Goal: Contribute content: Add original content to the website for others to see

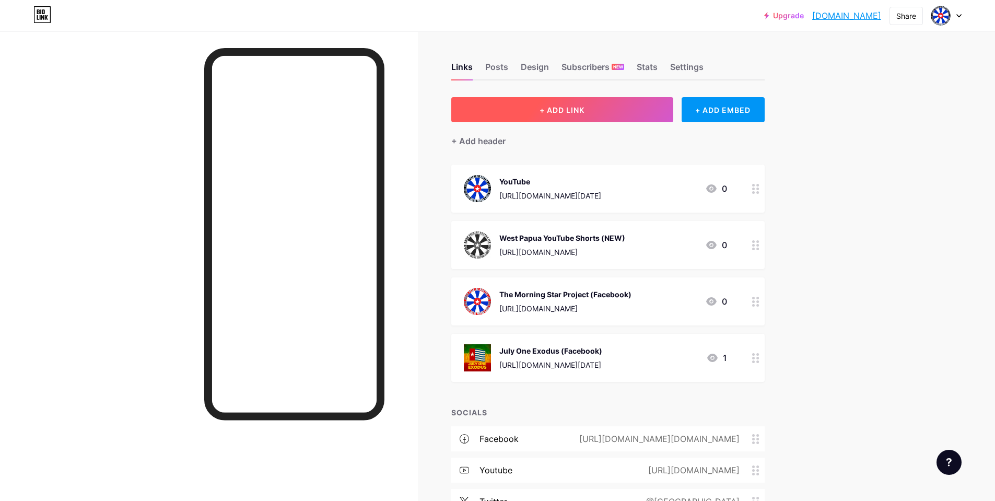
click at [607, 117] on button "+ ADD LINK" at bounding box center [562, 109] width 222 height 25
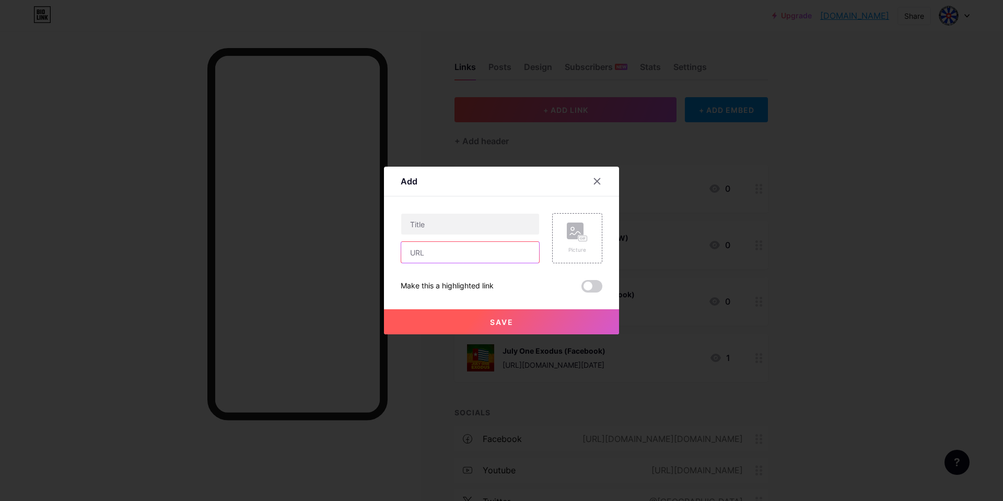
click at [455, 247] on input "text" at bounding box center [470, 252] width 138 height 21
paste input "[URL][DOMAIN_NAME]"
drag, startPoint x: 450, startPoint y: 252, endPoint x: 551, endPoint y: 257, distance: 100.5
click at [551, 257] on div "[URL][DOMAIN_NAME] Picture" at bounding box center [502, 238] width 202 height 50
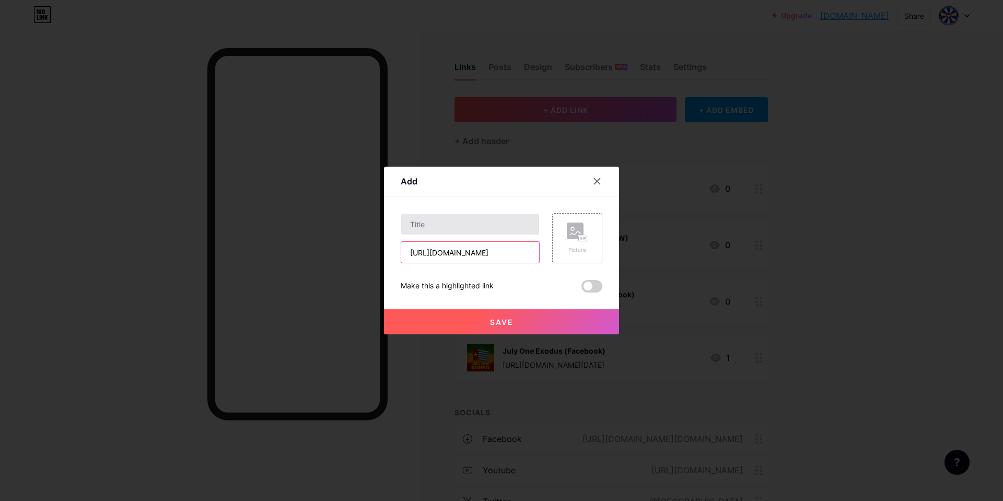
type input "[URL][DOMAIN_NAME]"
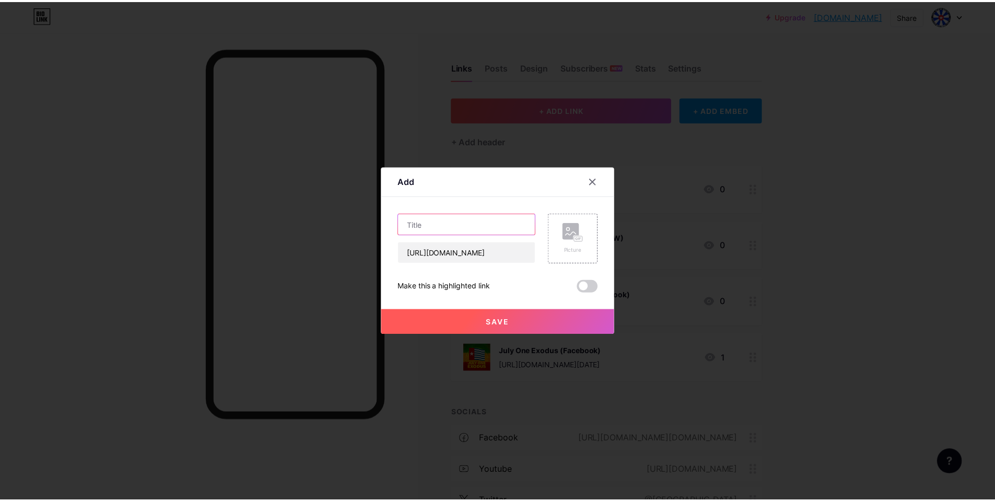
scroll to position [0, 0]
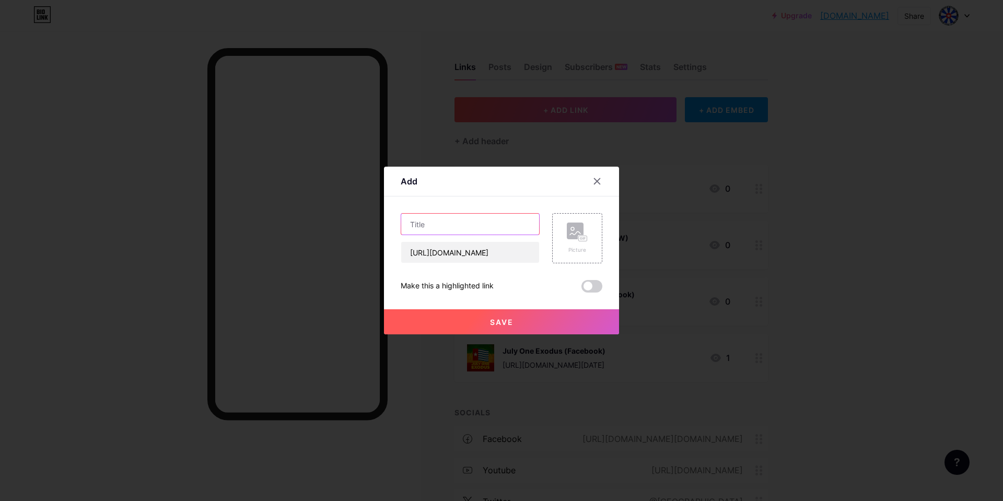
click at [437, 228] on input "text" at bounding box center [470, 224] width 138 height 21
paste input "themorningstarproject"
drag, startPoint x: 410, startPoint y: 226, endPoint x: 396, endPoint y: 226, distance: 14.1
click at [396, 226] on div "Add Content YouTube Play YouTube video without leaving your page. ADD Vimeo Pla…" at bounding box center [501, 251] width 235 height 168
click at [419, 221] on input "Themorningstarproject" at bounding box center [470, 224] width 138 height 21
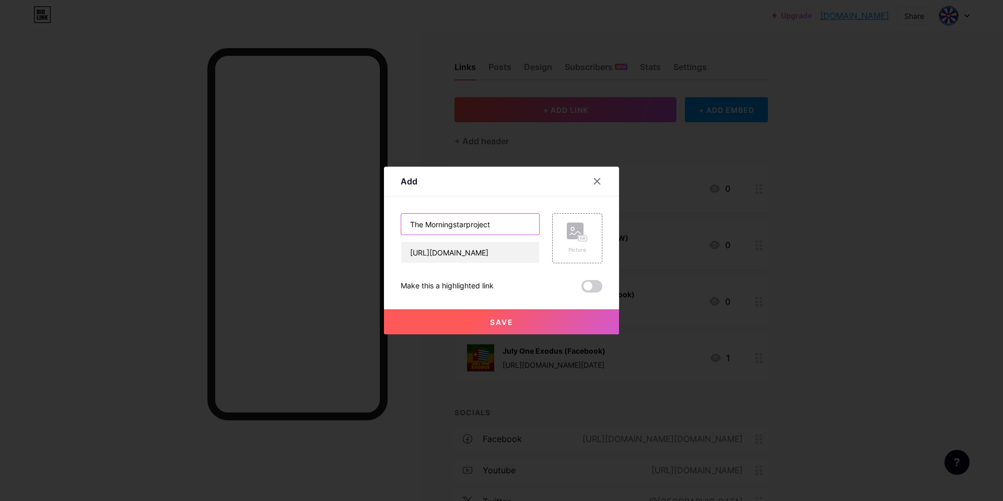
click at [449, 225] on input "The Morningstarproject" at bounding box center [470, 224] width 138 height 21
click at [466, 223] on input "The Morning Starproject" at bounding box center [470, 224] width 138 height 21
type input "The Morning Star Project"
click at [569, 233] on rect at bounding box center [575, 231] width 17 height 17
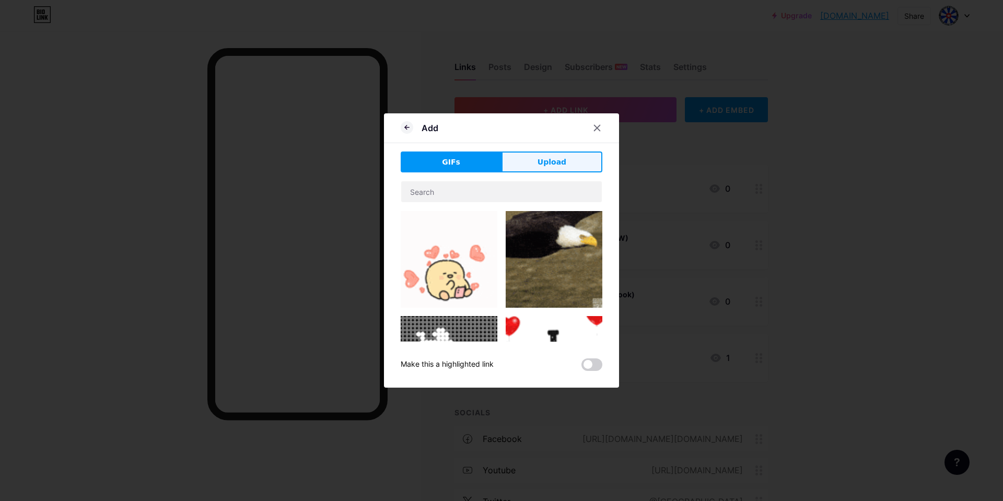
click at [544, 156] on button "Upload" at bounding box center [552, 162] width 101 height 21
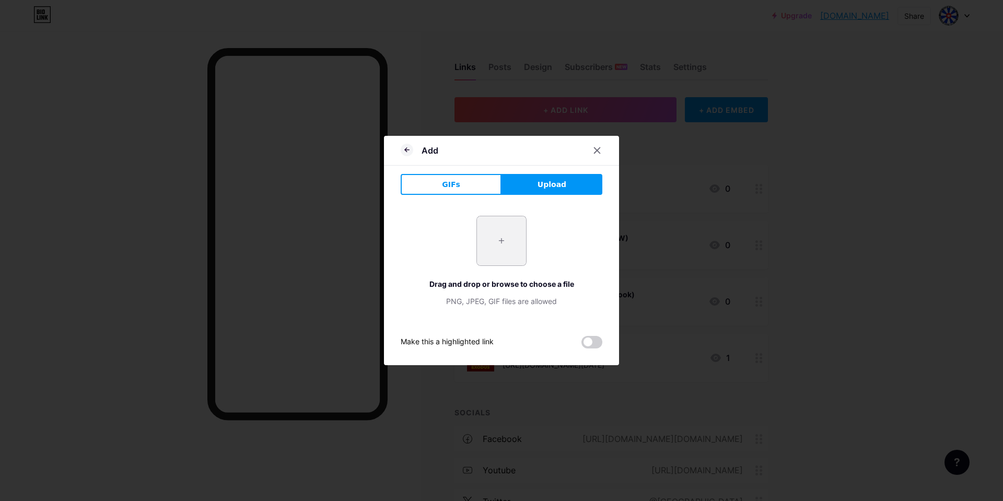
click at [506, 221] on input "file" at bounding box center [501, 240] width 49 height 49
type input "C:\fakepath\Morning-Star-Flag-Port-[GEOGRAPHIC_DATA]png"
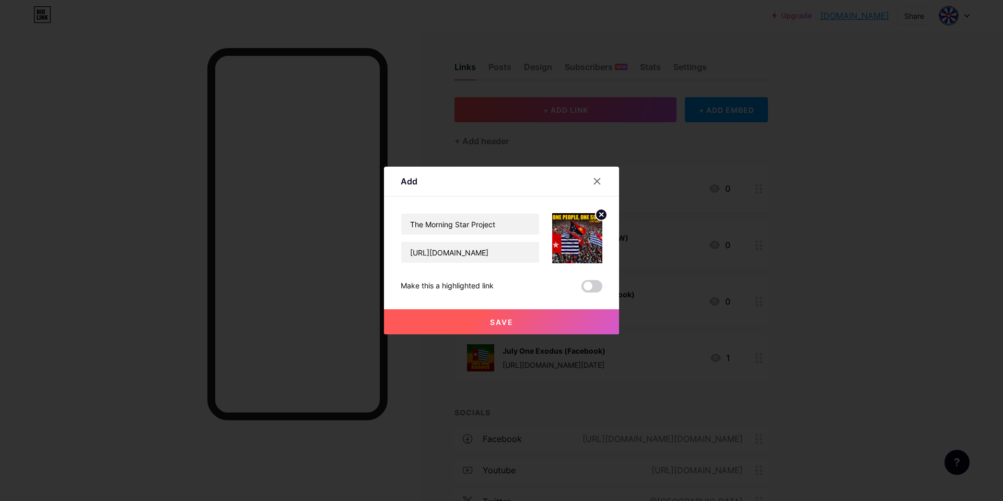
click at [494, 313] on button "Save" at bounding box center [501, 321] width 235 height 25
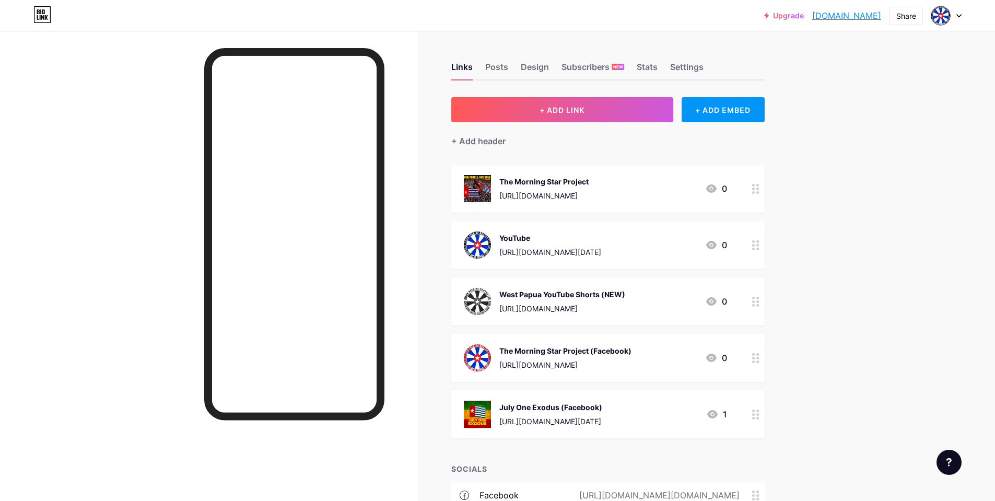
drag, startPoint x: 551, startPoint y: 214, endPoint x: 539, endPoint y: 247, distance: 35.0
click at [535, 249] on span "The Morning Star Project [URL][DOMAIN_NAME] 0 YouTube [URL][DOMAIN_NAME][DATE] …" at bounding box center [607, 302] width 313 height 274
drag, startPoint x: 828, startPoint y: 156, endPoint x: 767, endPoint y: 185, distance: 68.2
click at [827, 156] on div "Upgrade westpapua.bio.l... [DOMAIN_NAME] Share Switch accounts The Morning Star…" at bounding box center [497, 358] width 995 height 717
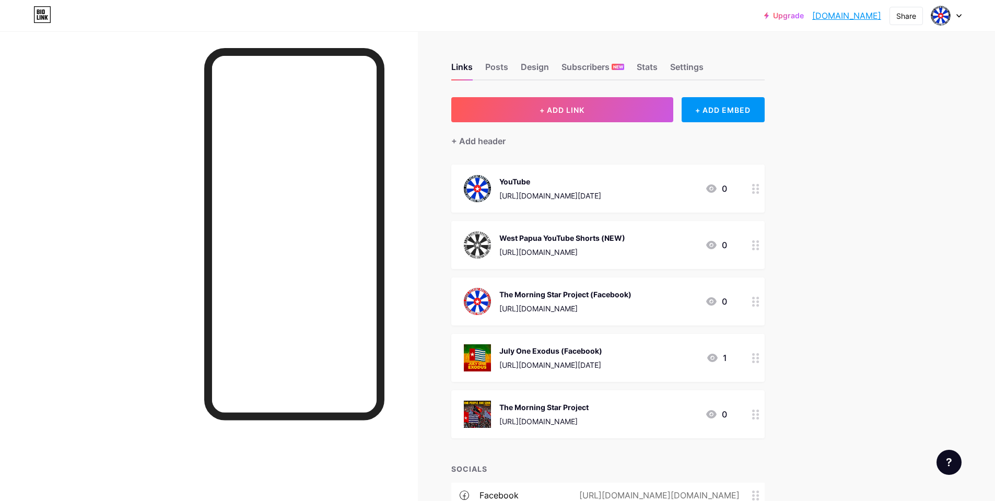
click at [875, 288] on div "Upgrade westpapua.bio.l... [DOMAIN_NAME] Share Switch accounts The Morning Star…" at bounding box center [497, 358] width 995 height 717
click at [760, 415] on icon at bounding box center [755, 415] width 7 height 10
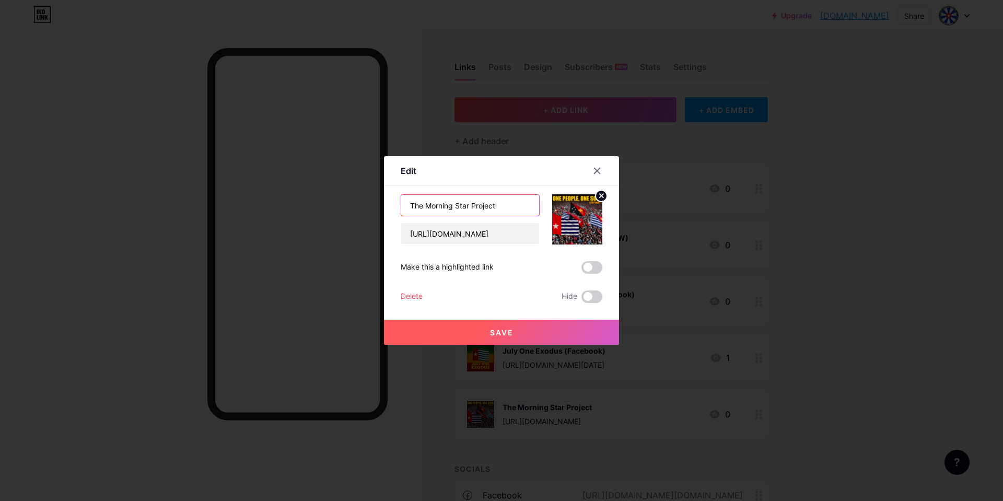
click at [498, 207] on input "The Morning Star Project" at bounding box center [470, 205] width 138 height 21
type input "The Morning Star Project (Private Group)"
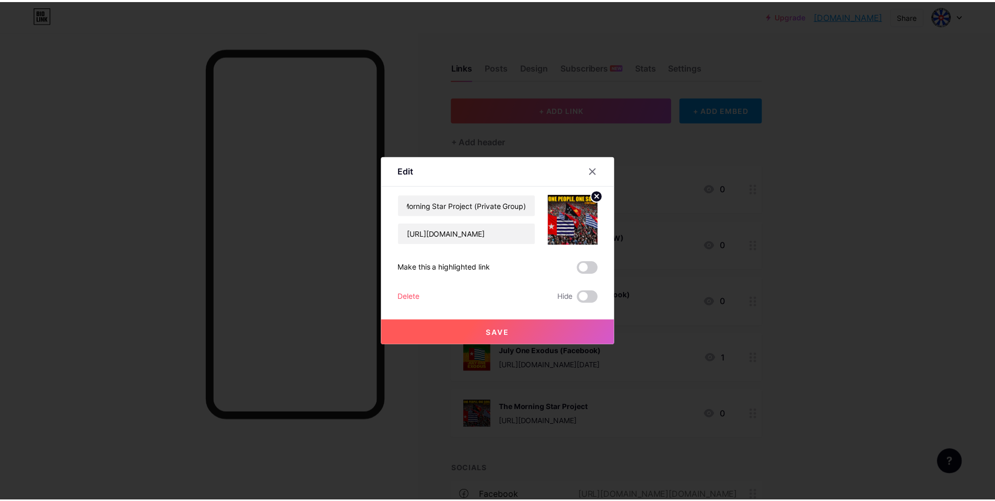
scroll to position [0, 0]
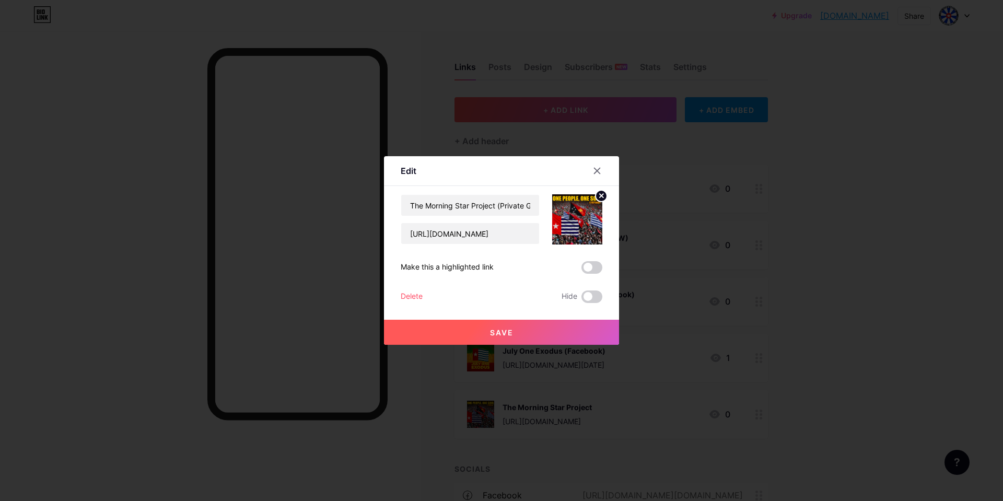
click at [501, 330] on span "Save" at bounding box center [502, 332] width 24 height 9
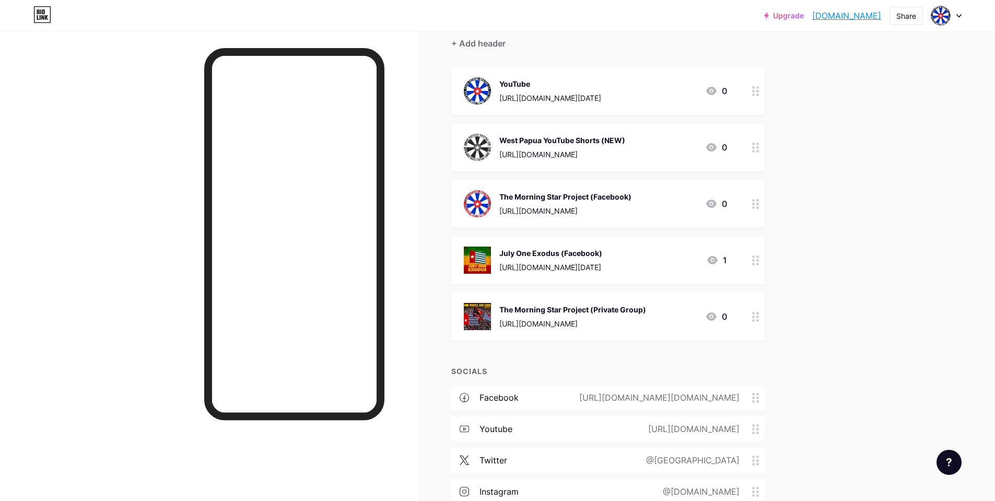
scroll to position [104, 0]
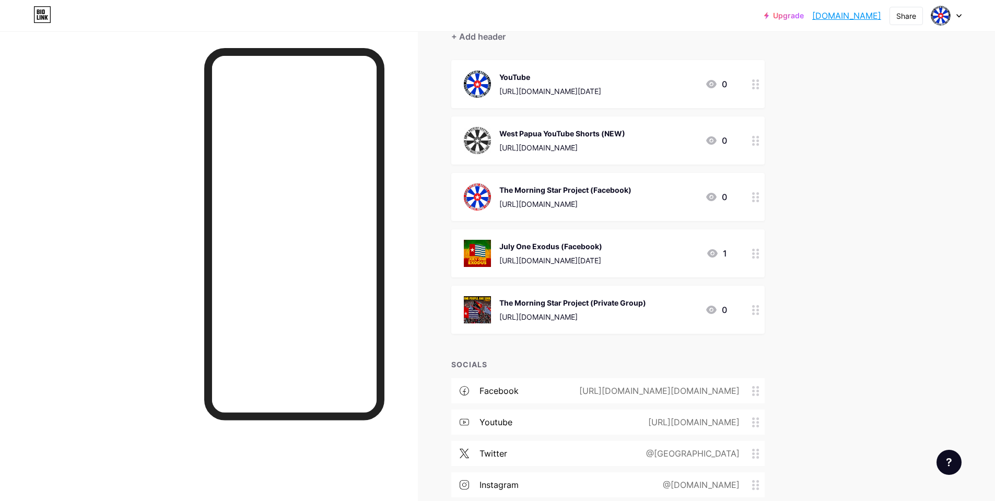
drag, startPoint x: 612, startPoint y: 193, endPoint x: 616, endPoint y: 185, distance: 8.0
click at [616, 185] on div "The Morning Star Project (Facebook)" at bounding box center [566, 189] width 132 height 11
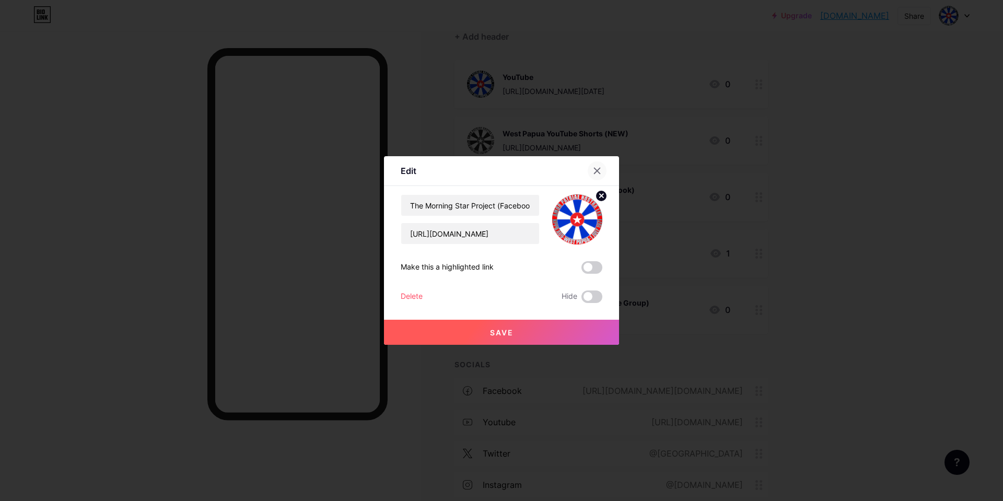
click at [596, 165] on div at bounding box center [597, 170] width 19 height 19
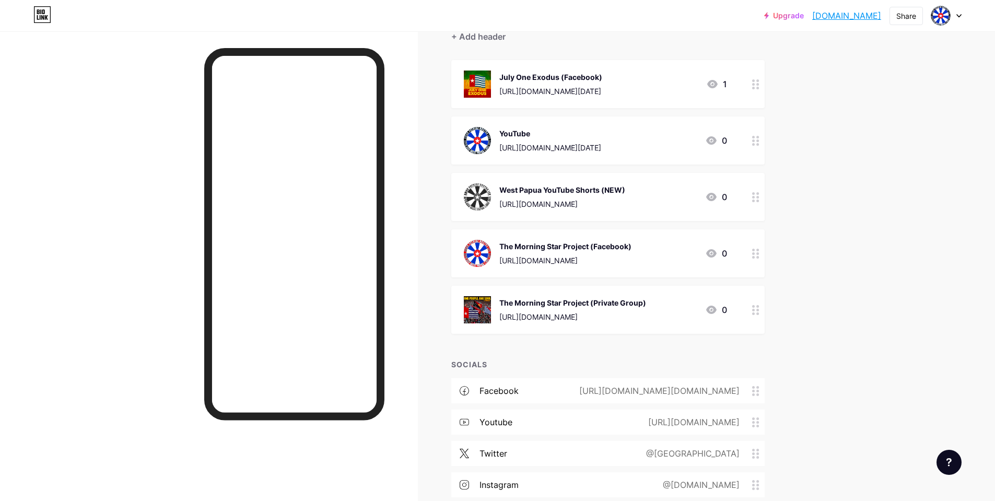
click at [831, 152] on div "Upgrade westpapua.bio.l... [DOMAIN_NAME] Share Switch accounts The Morning Star…" at bounding box center [497, 254] width 995 height 717
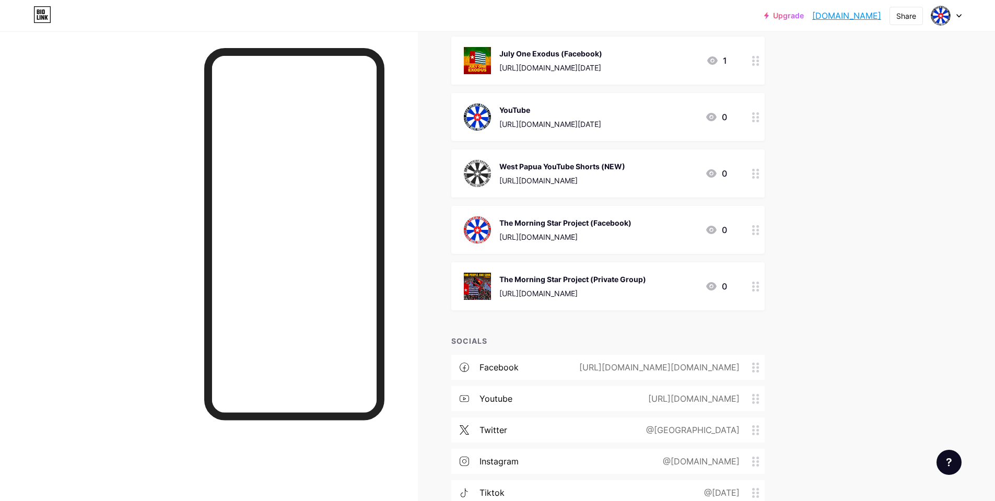
scroll to position [0, 0]
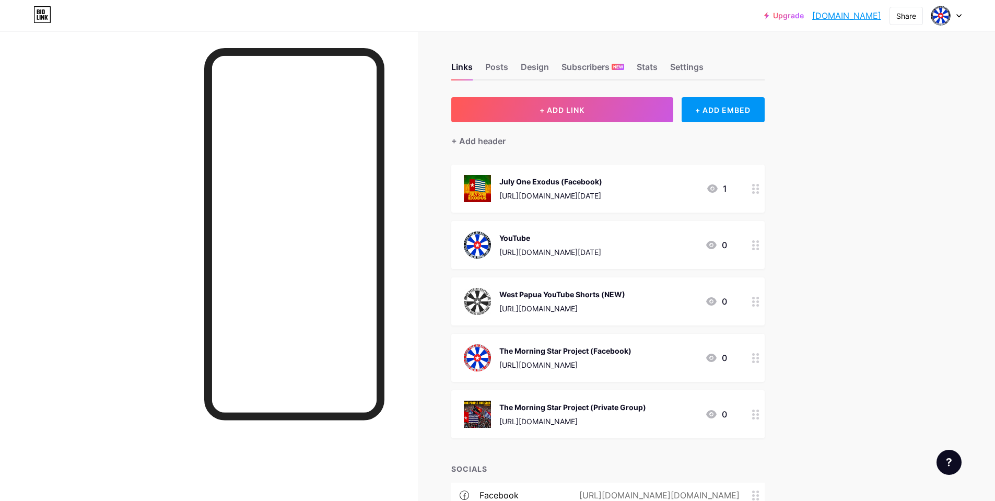
click at [755, 192] on circle at bounding box center [753, 192] width 3 height 3
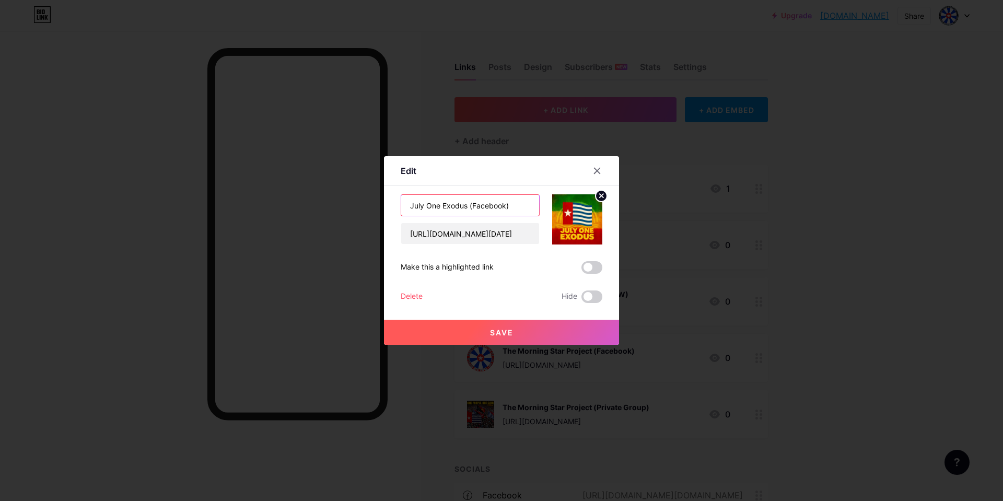
drag, startPoint x: 468, startPoint y: 205, endPoint x: 502, endPoint y: 207, distance: 34.5
click at [502, 207] on input "July One Exodus (Facebook)" at bounding box center [470, 205] width 138 height 21
click at [469, 206] on input "July One Exodus (Music)" at bounding box center [470, 205] width 138 height 21
click at [480, 206] on input "July One Exodus (Music)" at bounding box center [470, 205] width 138 height 21
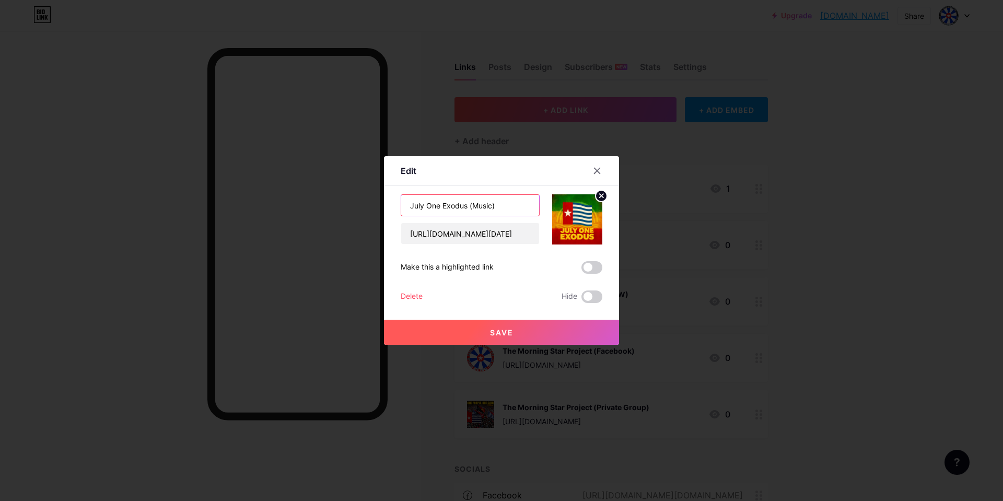
click at [470, 206] on input "July One Exodus (Music)" at bounding box center [470, 205] width 138 height 21
click at [482, 210] on input "July One Exodus (ReggaeMusic)" at bounding box center [470, 205] width 138 height 21
drag, startPoint x: 496, startPoint y: 207, endPoint x: 473, endPoint y: 202, distance: 23.1
click at [473, 202] on input "July One Exodus (ReggaeMusic)" at bounding box center [470, 205] width 138 height 21
type input "July One Exodus (Revulutionary Music)"
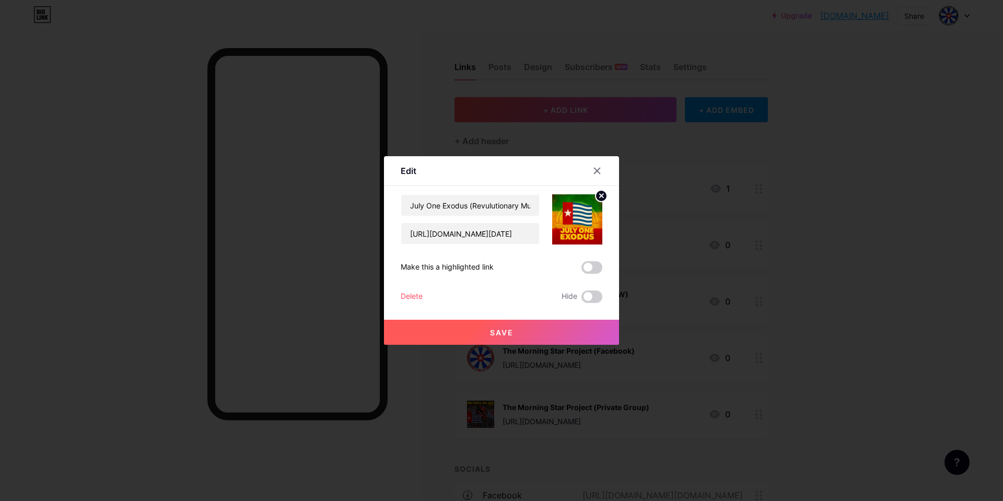
click at [522, 330] on button "Save" at bounding box center [501, 332] width 235 height 25
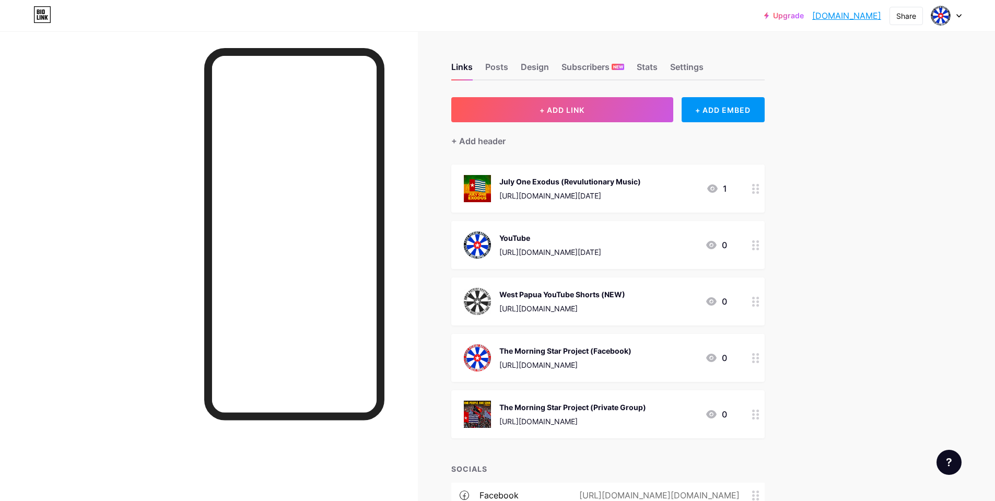
click at [755, 298] on circle at bounding box center [753, 298] width 3 height 3
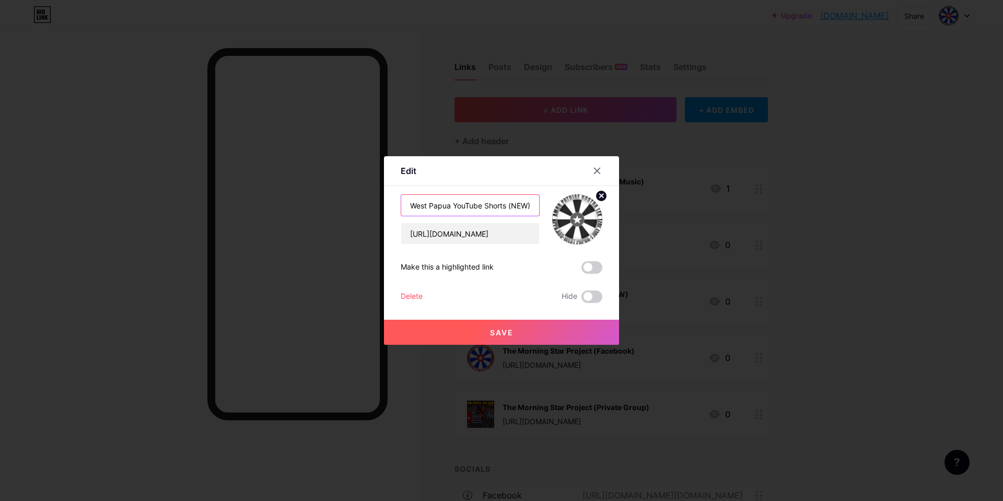
drag, startPoint x: 450, startPoint y: 206, endPoint x: 345, endPoint y: 197, distance: 105.4
click at [345, 197] on div "Edit Content YouTube Play YouTube video without leaving your page. ADD Vimeo Pl…" at bounding box center [501, 250] width 1003 height 501
drag, startPoint x: 461, startPoint y: 206, endPoint x: 547, endPoint y: 204, distance: 85.7
click at [547, 204] on div "YouTube Shorts (NEW) [URL][DOMAIN_NAME]" at bounding box center [502, 219] width 202 height 50
drag, startPoint x: 464, startPoint y: 205, endPoint x: 488, endPoint y: 206, distance: 23.6
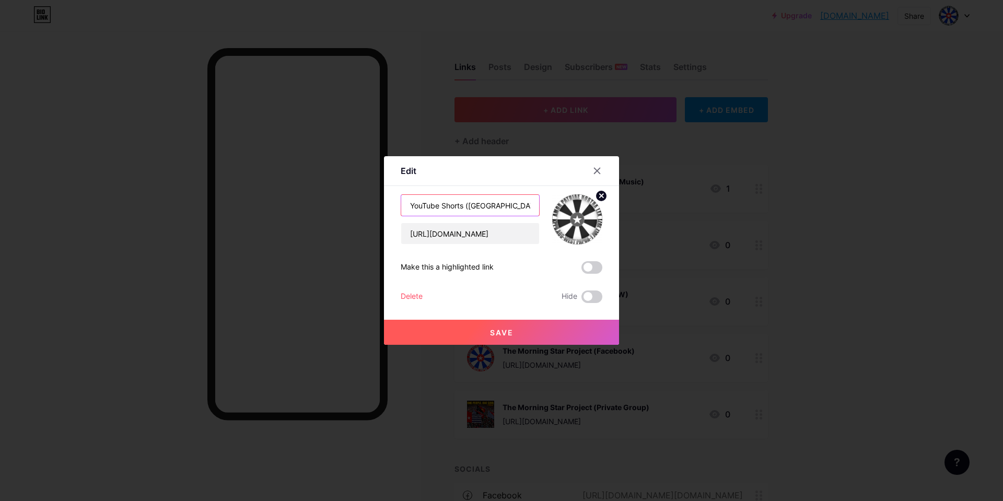
click at [488, 206] on input "YouTube Shorts ([GEOGRAPHIC_DATA])" at bounding box center [470, 205] width 138 height 21
click at [467, 206] on input "YouTube Shorts ([GEOGRAPHIC_DATA])" at bounding box center [470, 205] width 138 height 21
drag, startPoint x: 461, startPoint y: 207, endPoint x: 500, endPoint y: 207, distance: 39.2
click at [500, 207] on input "YouTube Shorts ([GEOGRAPHIC_DATA])" at bounding box center [470, 205] width 138 height 21
type input "YouTube Shorts ([GEOGRAPHIC_DATA])"
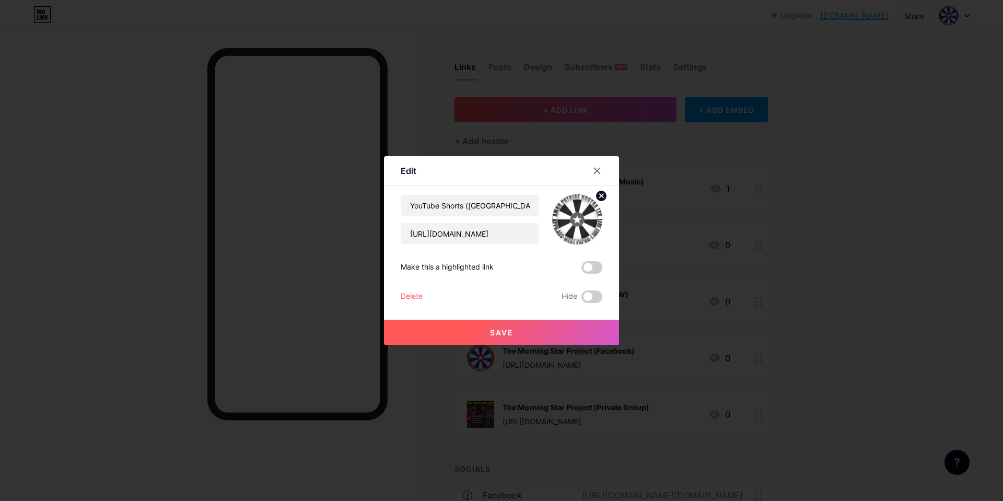
click at [511, 333] on button "Save" at bounding box center [501, 332] width 235 height 25
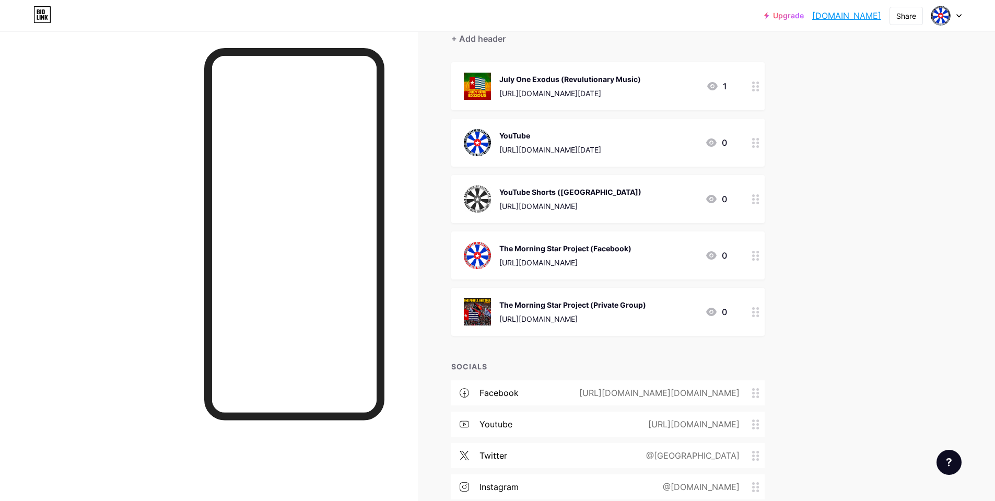
scroll to position [104, 0]
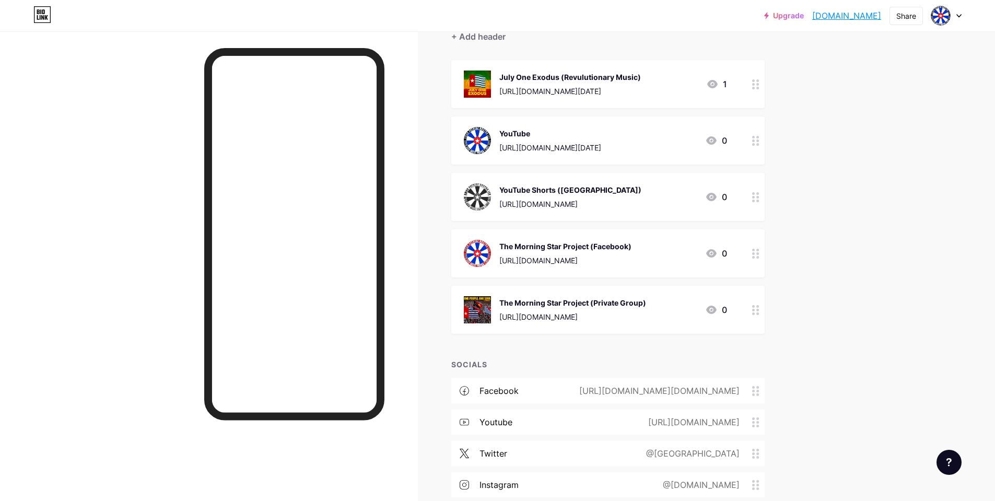
click at [759, 309] on icon at bounding box center [755, 310] width 7 height 10
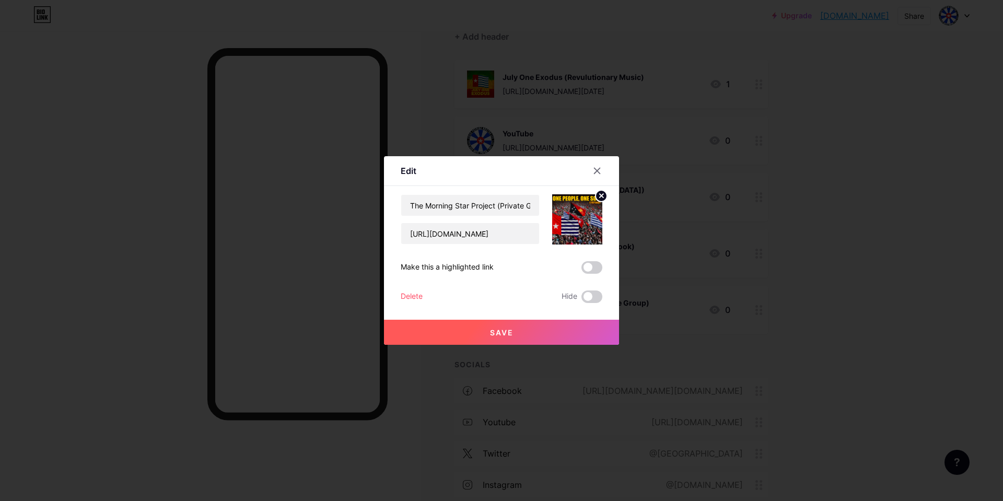
click at [596, 198] on circle at bounding box center [601, 195] width 11 height 11
click at [581, 210] on icon at bounding box center [577, 213] width 21 height 19
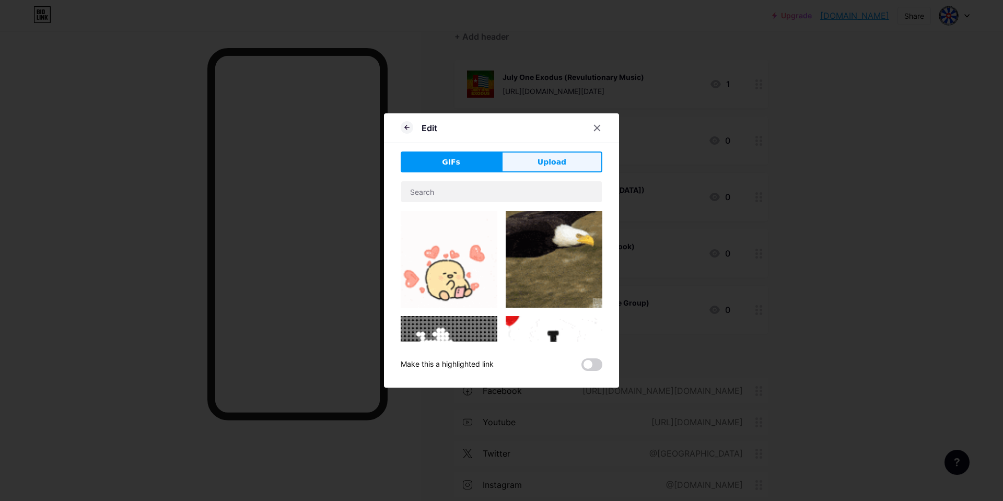
click at [539, 154] on button "Upload" at bounding box center [552, 162] width 101 height 21
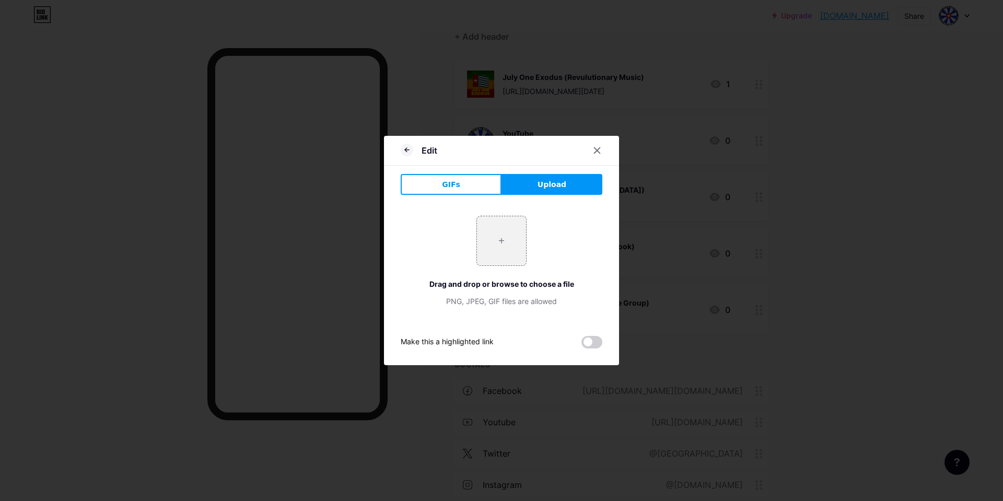
click at [544, 183] on span "Upload" at bounding box center [552, 184] width 29 height 11
click at [493, 241] on input "file" at bounding box center [501, 240] width 49 height 49
type input "C:\fakepath\Morning Star Flag Port Moresby.png"
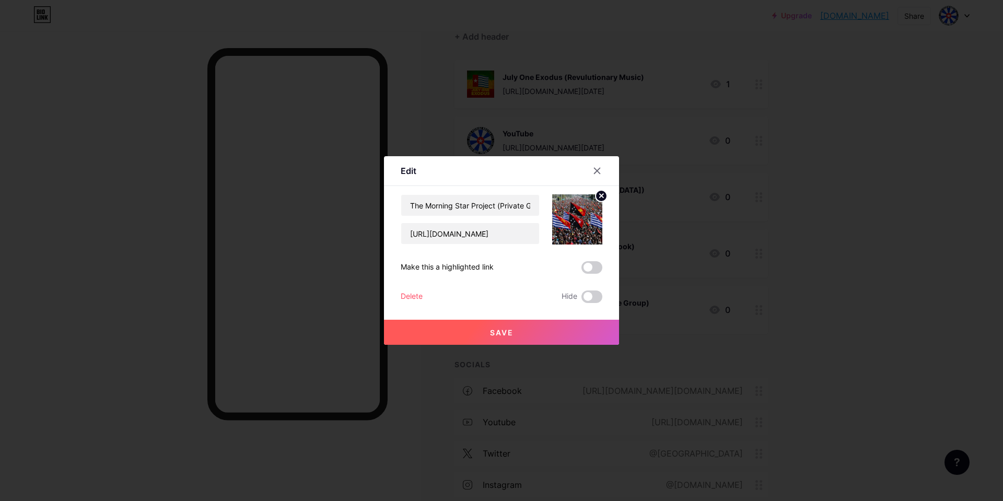
click at [505, 328] on span "Save" at bounding box center [502, 332] width 24 height 9
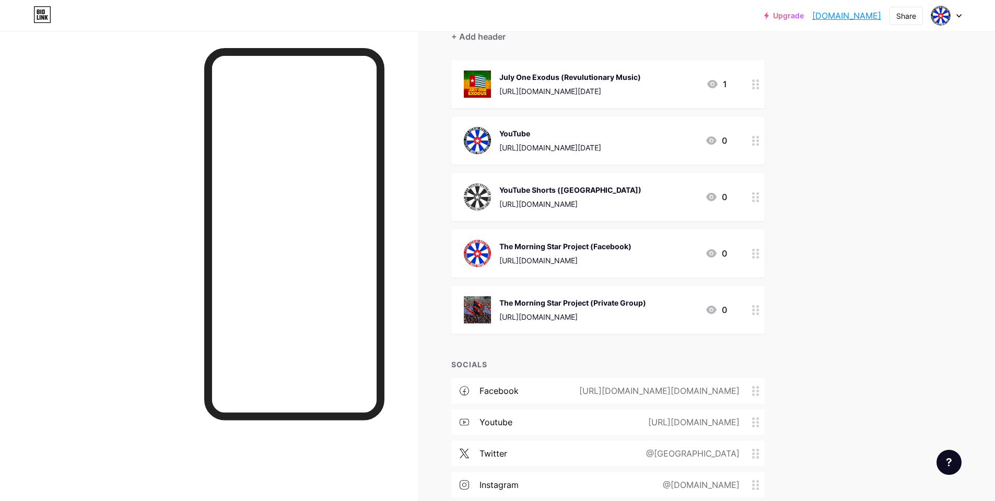
click at [758, 311] on icon at bounding box center [755, 310] width 7 height 10
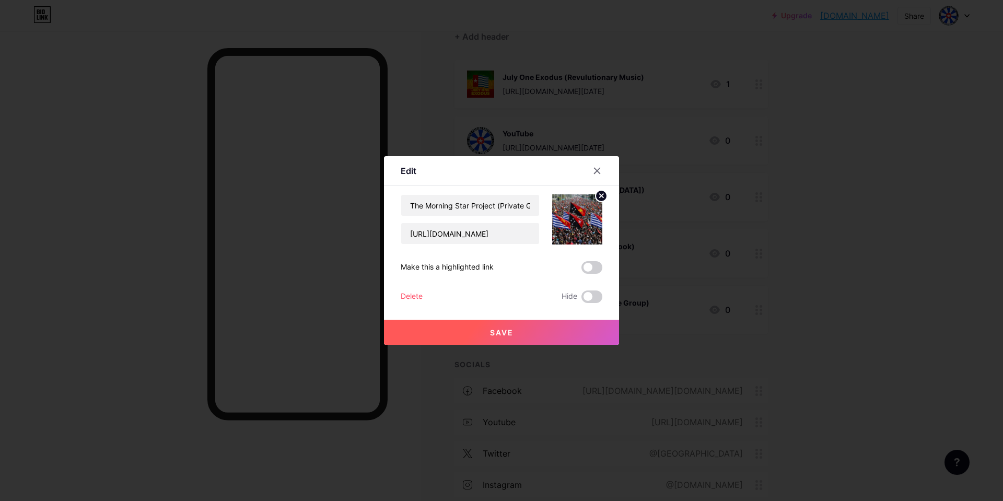
click at [600, 195] on icon at bounding box center [602, 196] width 4 height 4
click at [574, 211] on rect at bounding box center [575, 212] width 17 height 17
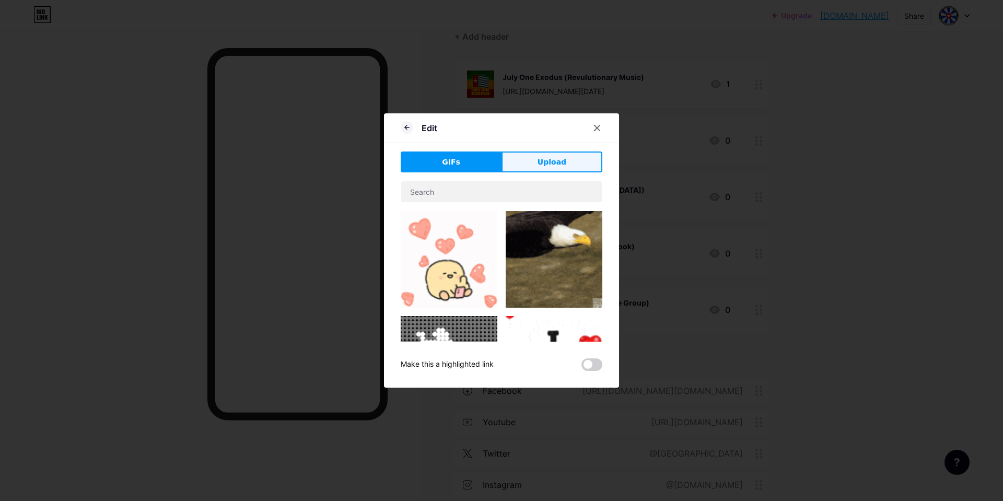
click at [560, 160] on span "Upload" at bounding box center [552, 162] width 29 height 11
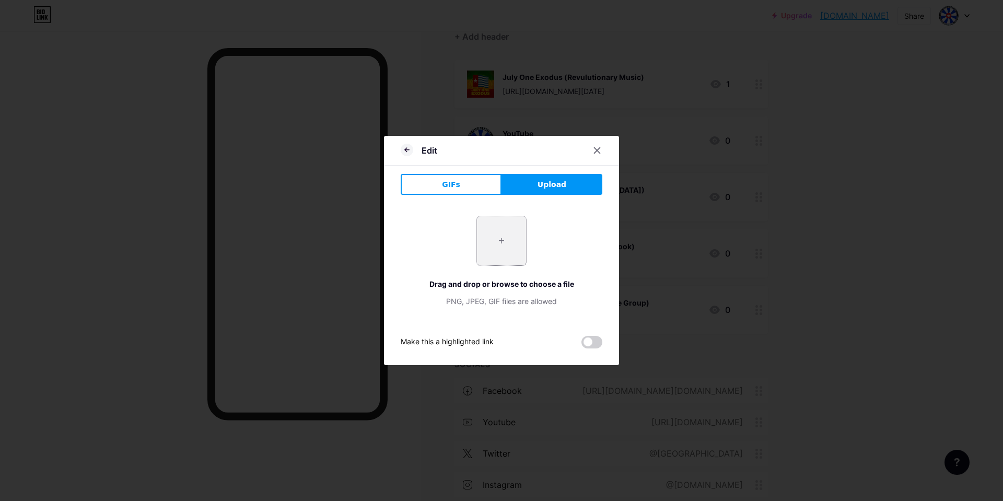
click at [504, 239] on input "file" at bounding box center [501, 240] width 49 height 49
type input "C:\fakepath\Morningstar_Flag.png"
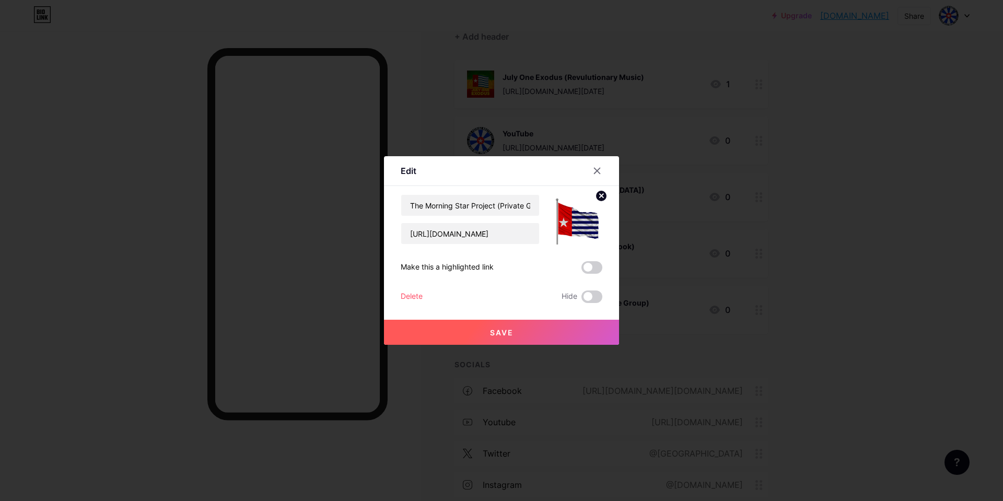
click at [518, 331] on button "Save" at bounding box center [501, 332] width 235 height 25
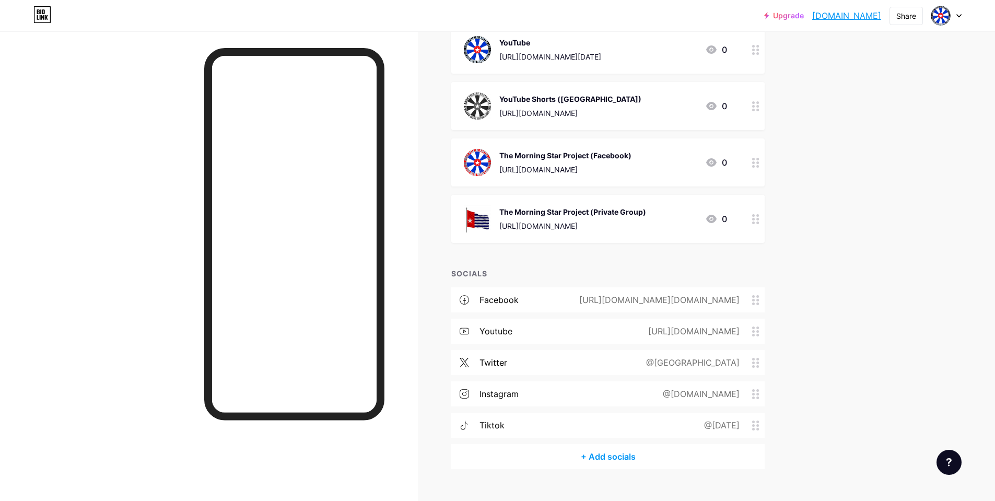
scroll to position [209, 0]
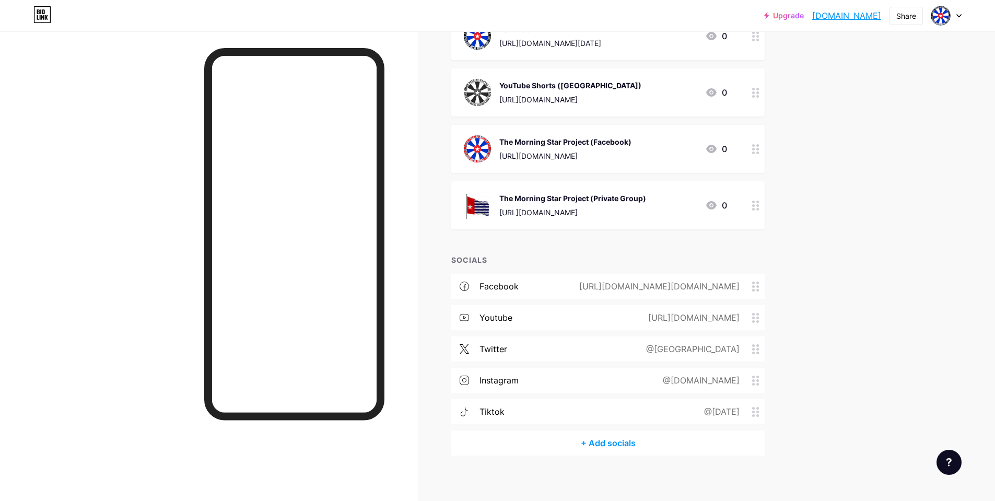
click at [754, 204] on div at bounding box center [756, 205] width 18 height 48
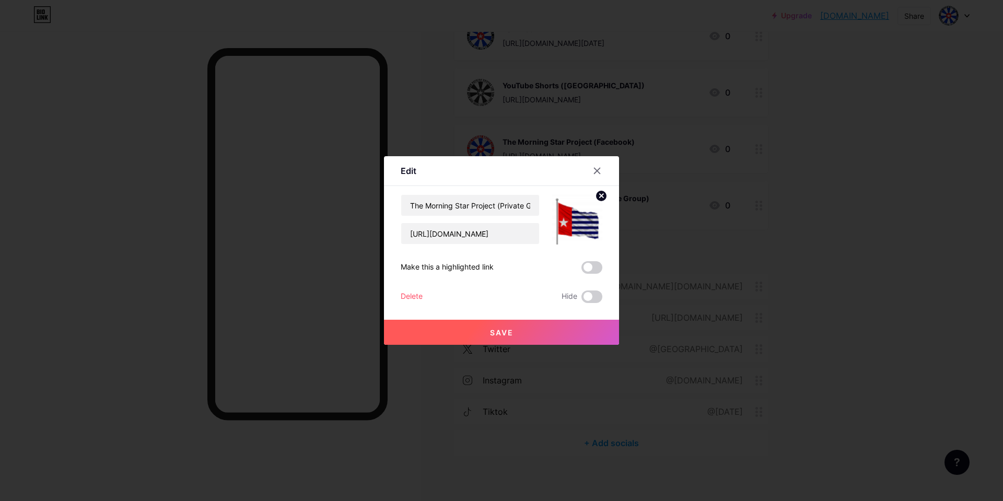
click at [597, 194] on circle at bounding box center [601, 195] width 11 height 11
click at [575, 211] on rect at bounding box center [575, 212] width 17 height 17
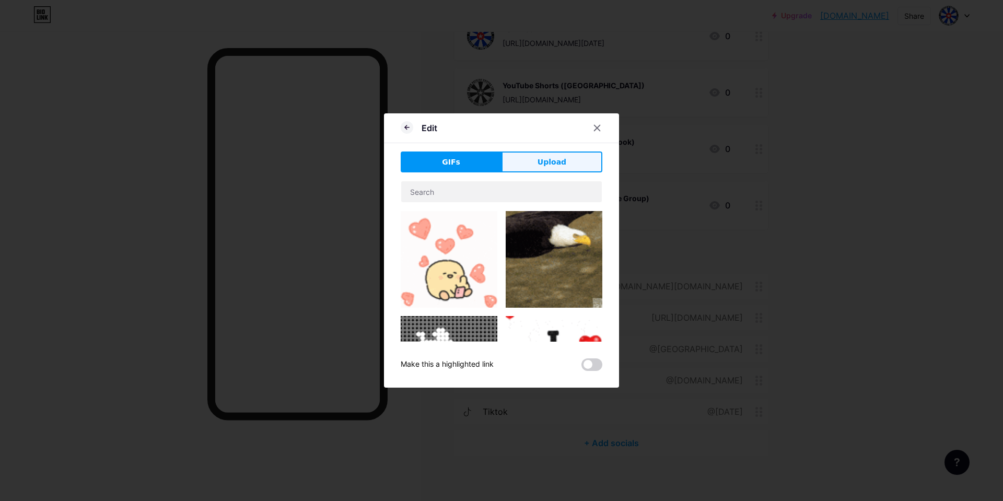
click at [556, 157] on span "Upload" at bounding box center [552, 162] width 29 height 11
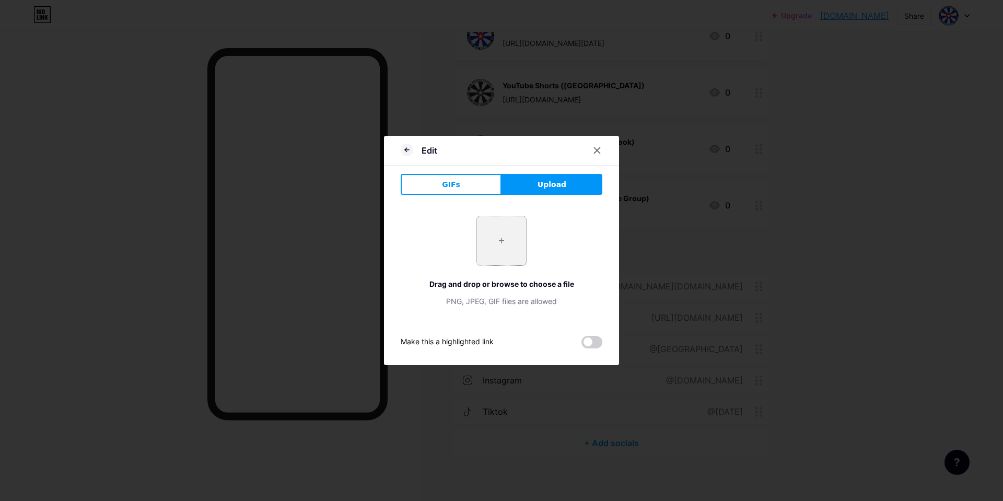
click at [487, 237] on input "file" at bounding box center [501, 240] width 49 height 49
type input "C:\fakepath\Morning-Star-Flag-Port-[GEOGRAPHIC_DATA]png"
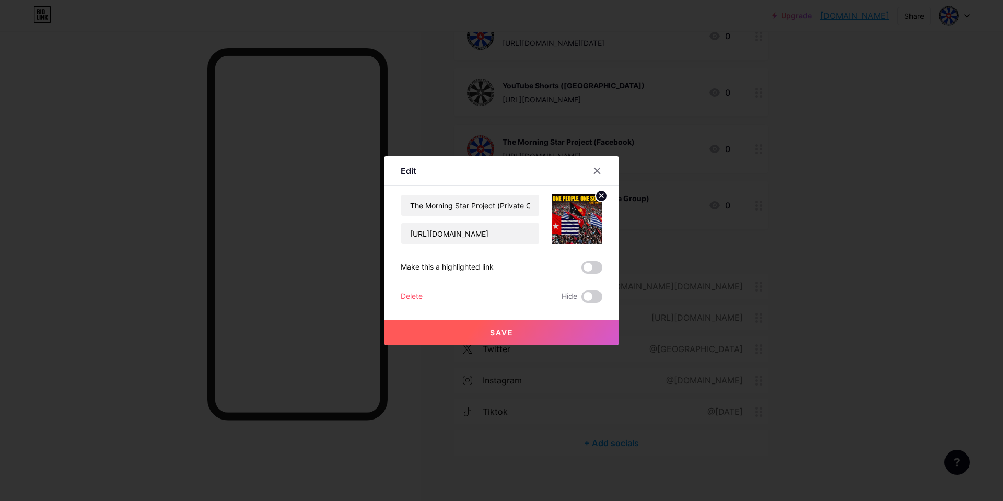
click at [527, 331] on button "Save" at bounding box center [501, 332] width 235 height 25
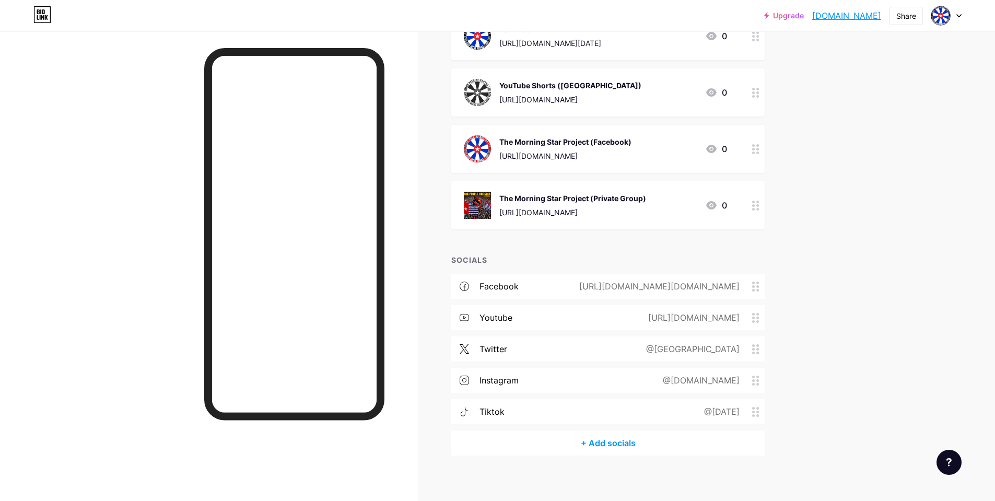
click at [852, 11] on link "[DOMAIN_NAME]" at bounding box center [846, 15] width 69 height 13
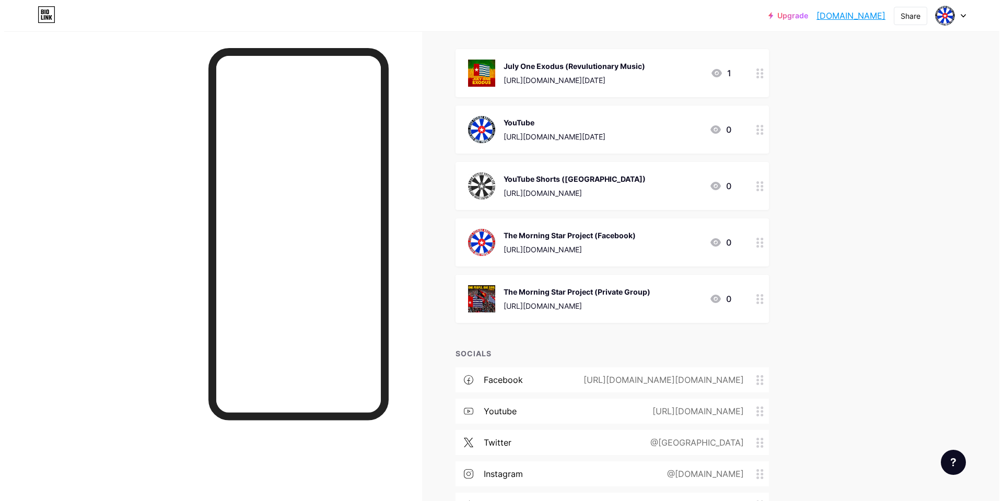
scroll to position [0, 0]
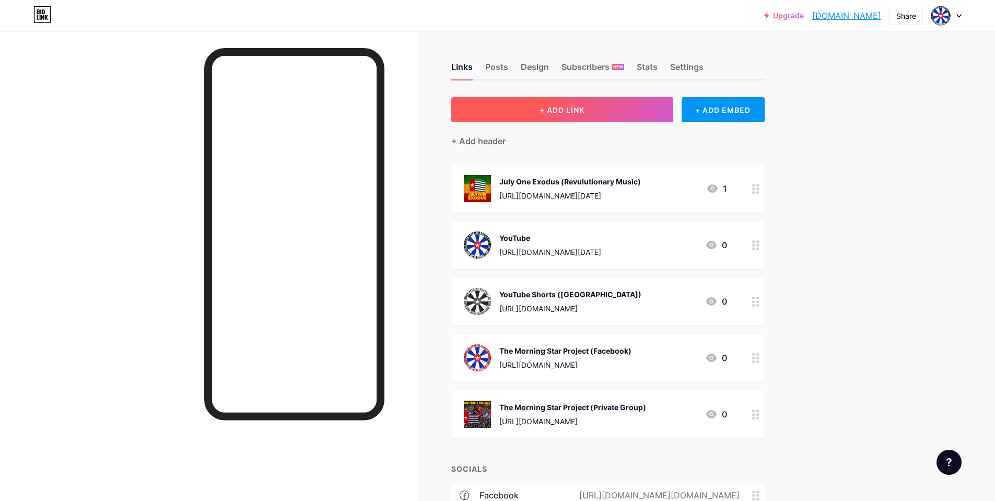
click at [601, 115] on button "+ ADD LINK" at bounding box center [562, 109] width 222 height 25
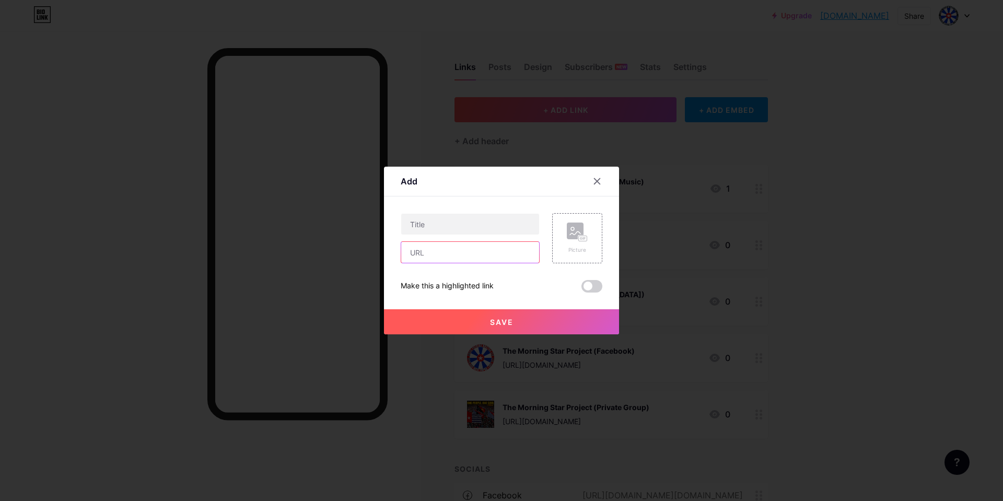
click at [464, 255] on input "text" at bounding box center [470, 252] width 138 height 21
paste input "[URL][DOMAIN_NAME]"
type input "[URL][DOMAIN_NAME]"
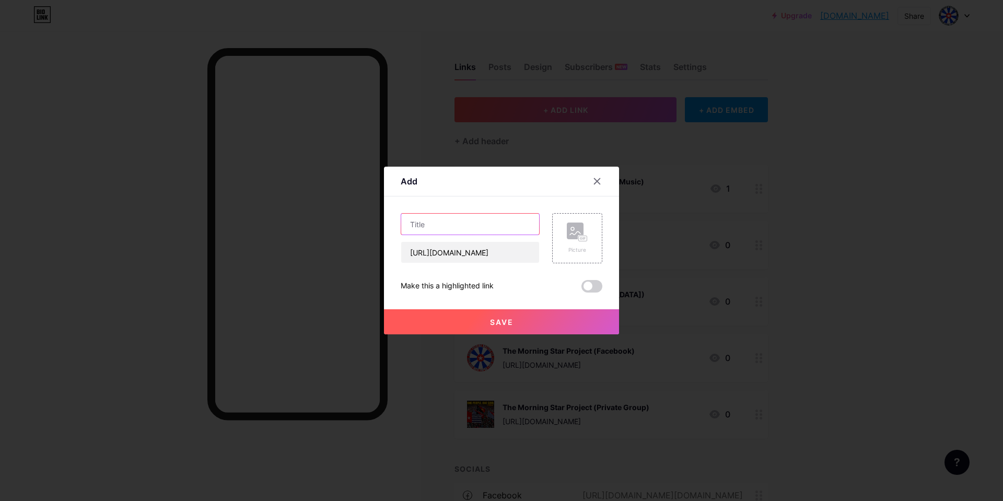
click at [454, 219] on input "text" at bounding box center [470, 224] width 138 height 21
click at [415, 224] on input "Spttify" at bounding box center [470, 224] width 138 height 21
type input "Spottify"
click at [570, 235] on icon at bounding box center [575, 232] width 10 height 3
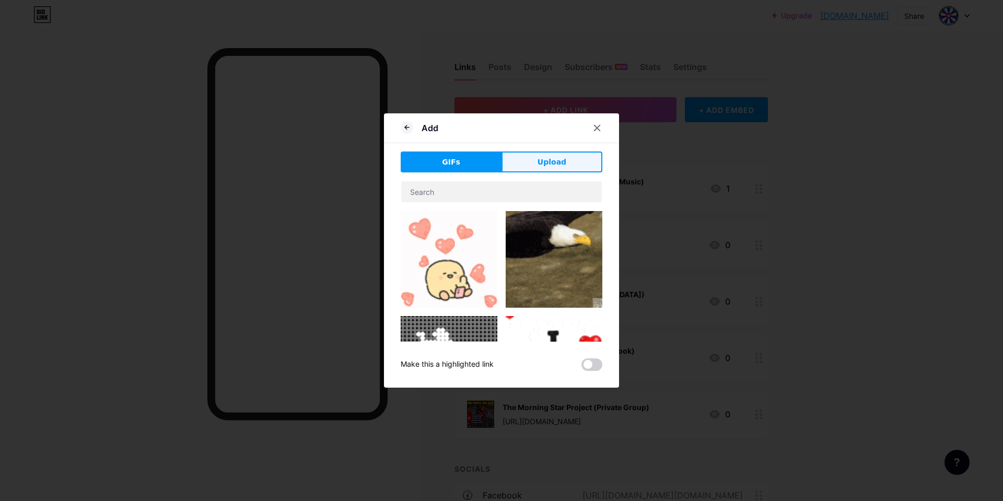
click at [553, 152] on button "Upload" at bounding box center [552, 162] width 101 height 21
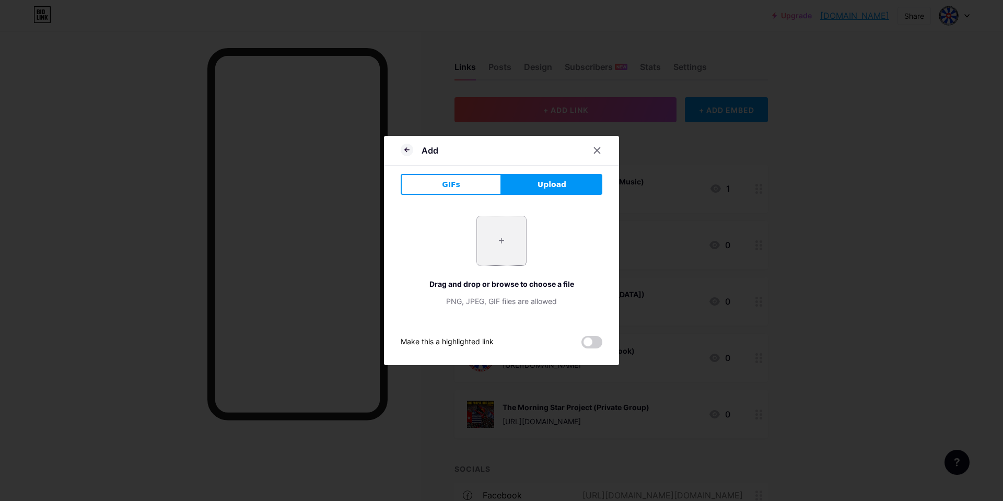
click at [497, 241] on input "file" at bounding box center [501, 240] width 49 height 49
type input "C:\fakepath\Flag Morning Star Woman Holding 02.jpg"
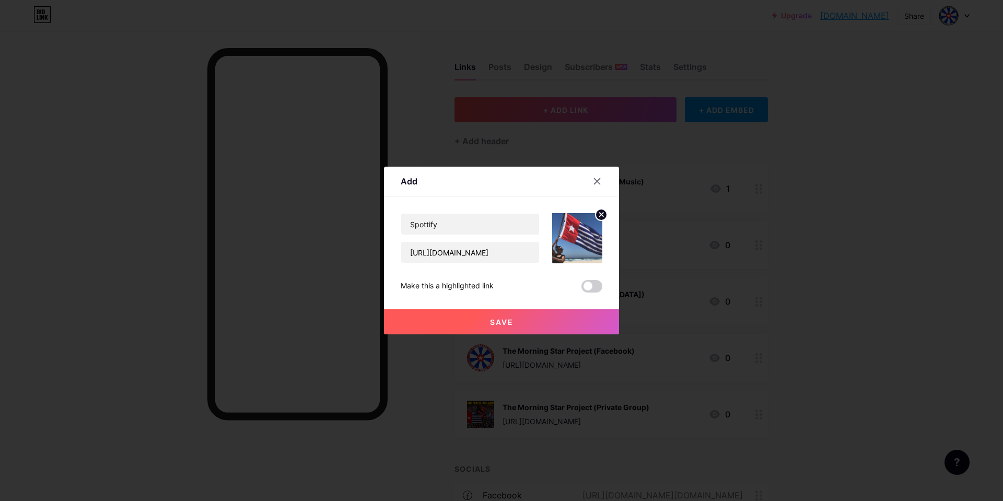
click at [473, 320] on button "Save" at bounding box center [501, 321] width 235 height 25
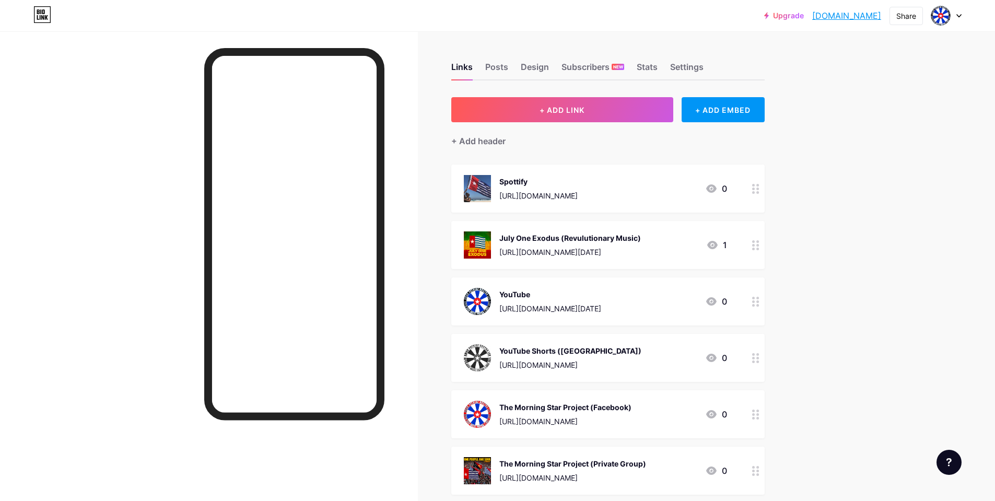
click at [762, 193] on div at bounding box center [756, 189] width 18 height 48
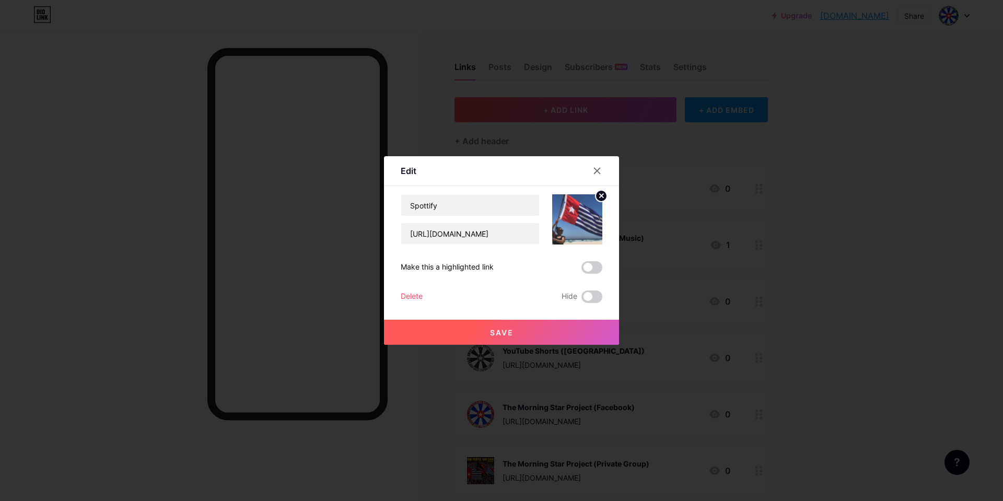
click at [600, 198] on icon at bounding box center [602, 196] width 4 height 4
click at [584, 219] on icon at bounding box center [585, 219] width 2 height 3
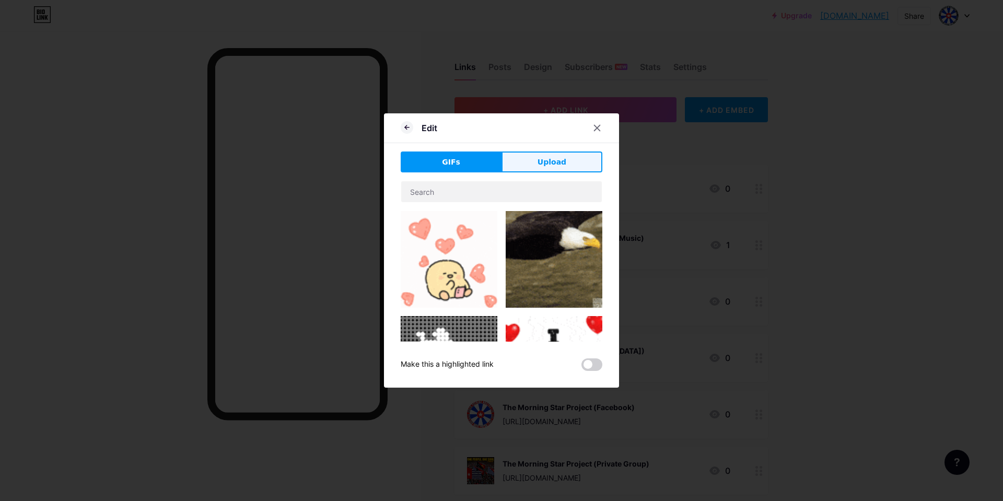
click at [565, 171] on div "GIFs Upload Content YouTube Play YouTube video without leaving your page. ADD V…" at bounding box center [502, 261] width 202 height 219
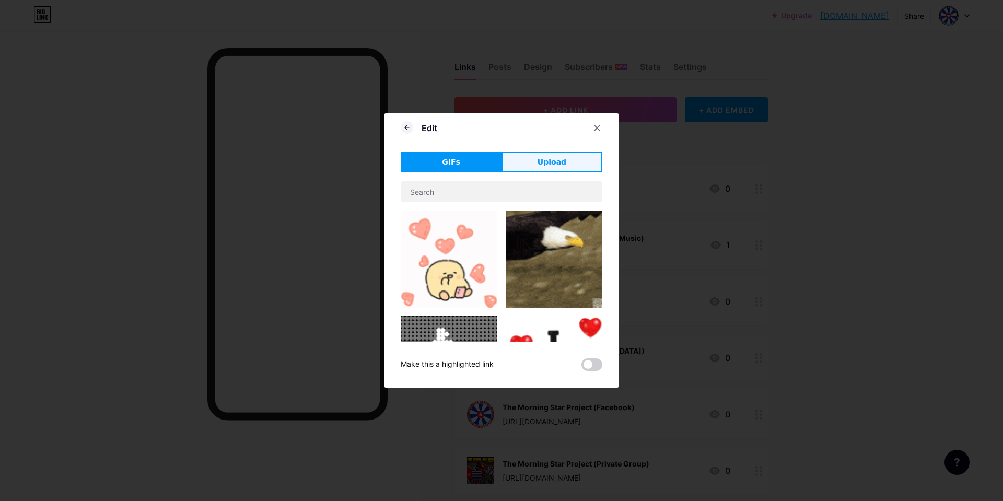
click at [559, 153] on button "Upload" at bounding box center [552, 162] width 101 height 21
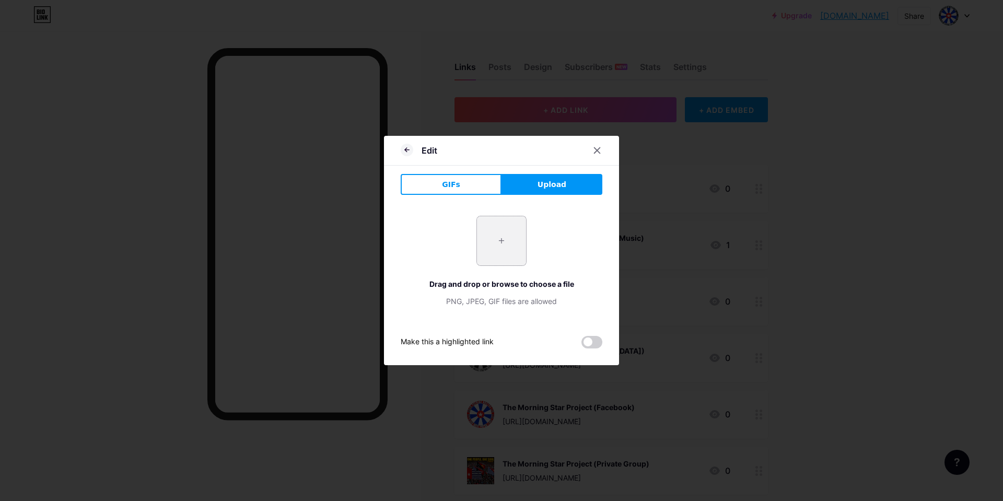
click at [493, 246] on input "file" at bounding box center [501, 240] width 49 height 49
type input "C:\fakepath\July One Exodus.png"
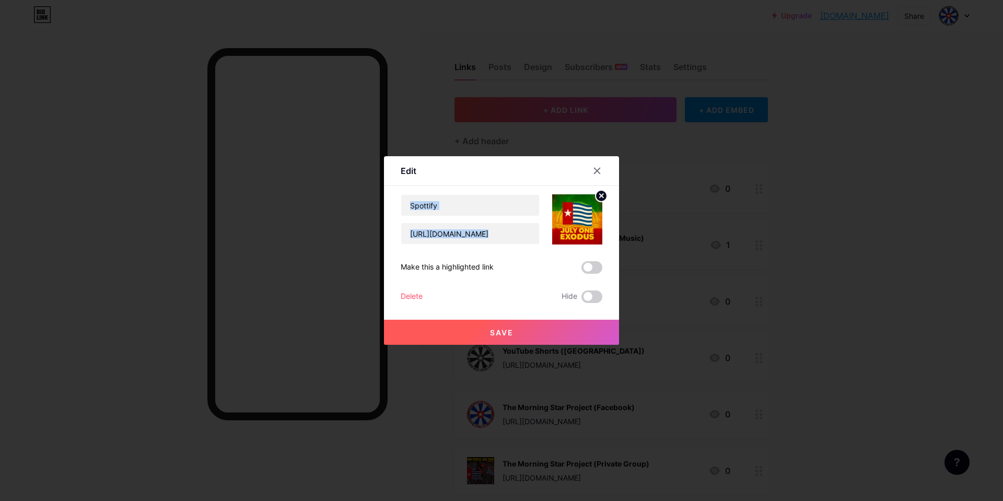
click at [516, 330] on button "Save" at bounding box center [501, 332] width 235 height 25
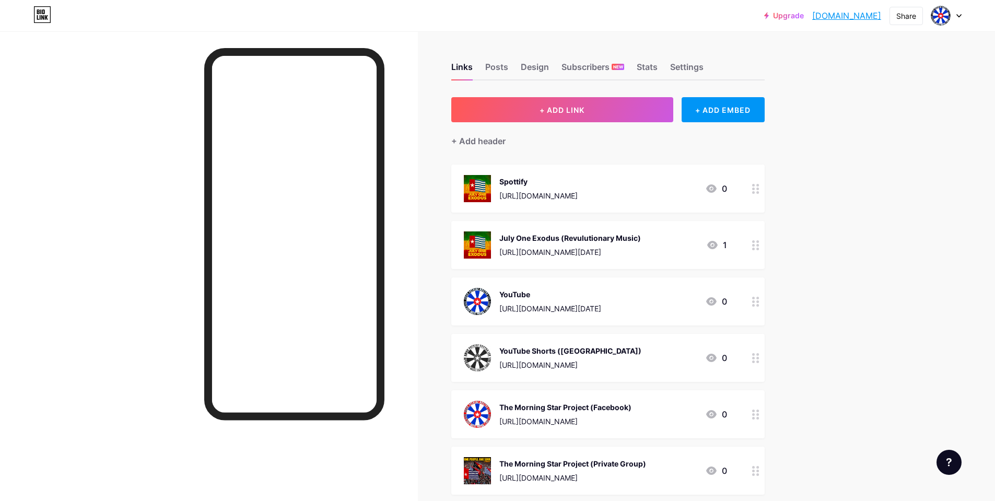
click at [755, 248] on circle at bounding box center [753, 249] width 3 height 3
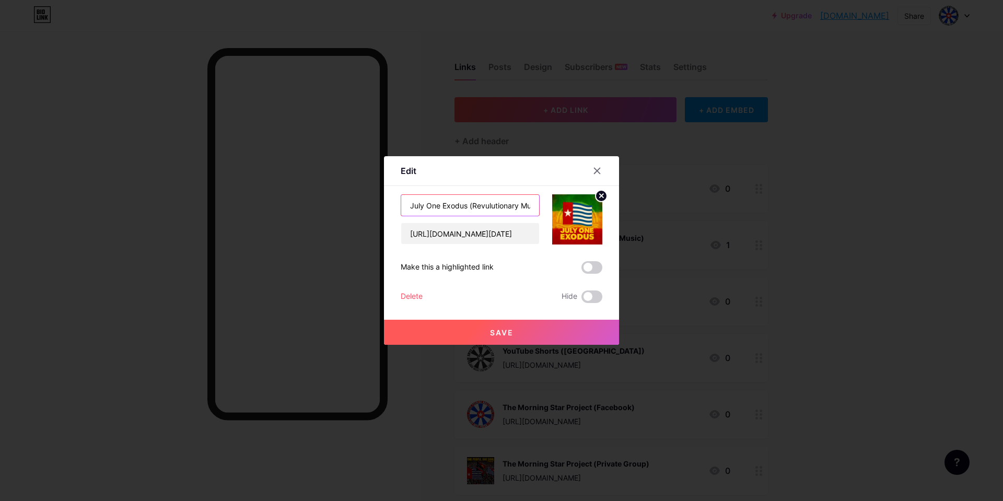
scroll to position [0, 14]
drag, startPoint x: 469, startPoint y: 205, endPoint x: 522, endPoint y: 210, distance: 53.0
click at [523, 209] on input "July One Exodus (Revulutionary Music)" at bounding box center [470, 205] width 138 height 21
drag, startPoint x: 520, startPoint y: 209, endPoint x: 369, endPoint y: 206, distance: 151.0
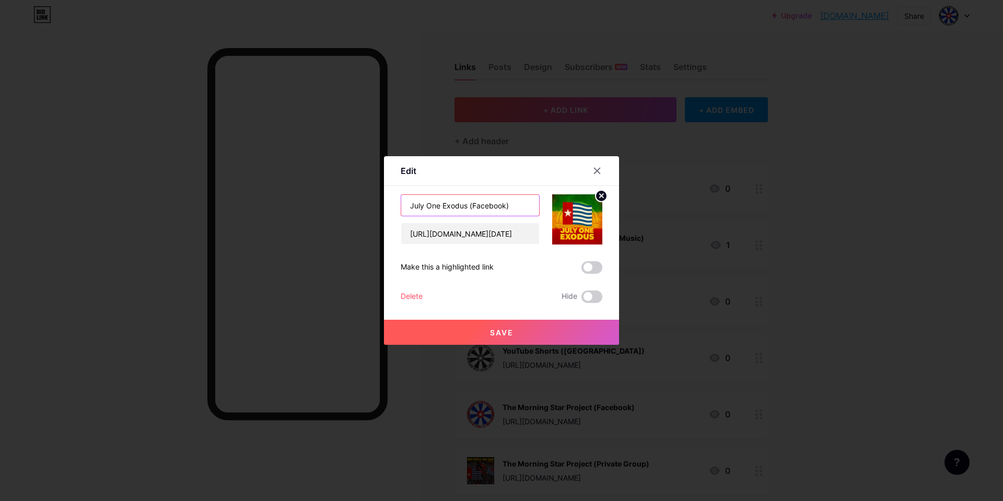
click at [369, 206] on div "Edit Content YouTube Play YouTube video without leaving your page. ADD Vimeo Pl…" at bounding box center [501, 250] width 1003 height 501
type input "July One Exodus (Facebook)"
click at [524, 334] on button "Save" at bounding box center [501, 332] width 235 height 25
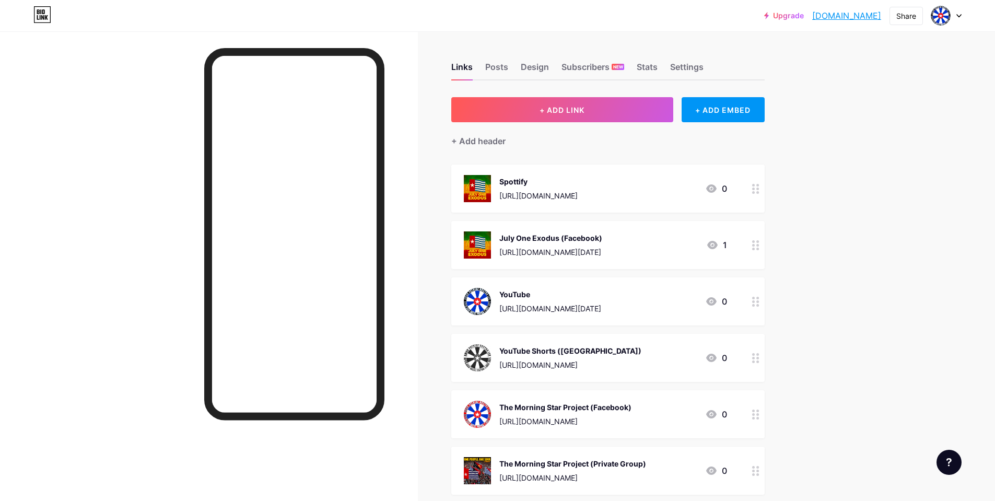
click at [754, 190] on div at bounding box center [756, 189] width 18 height 48
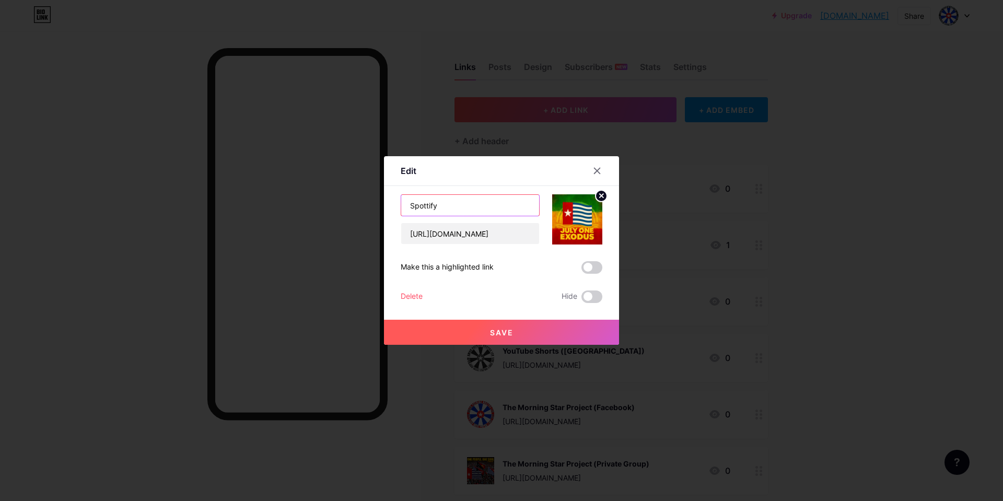
drag, startPoint x: 461, startPoint y: 208, endPoint x: 339, endPoint y: 196, distance: 123.4
click at [339, 196] on div "Edit Content YouTube Play YouTube video without leaving your page. ADD Vimeo Pl…" at bounding box center [501, 250] width 1003 height 501
click at [466, 204] on input "Spottify" at bounding box center [470, 205] width 138 height 21
drag, startPoint x: 459, startPoint y: 204, endPoint x: 312, endPoint y: 203, distance: 146.3
click at [312, 203] on div "Edit Content YouTube Play YouTube video without leaving your page. ADD Vimeo Pl…" at bounding box center [501, 250] width 1003 height 501
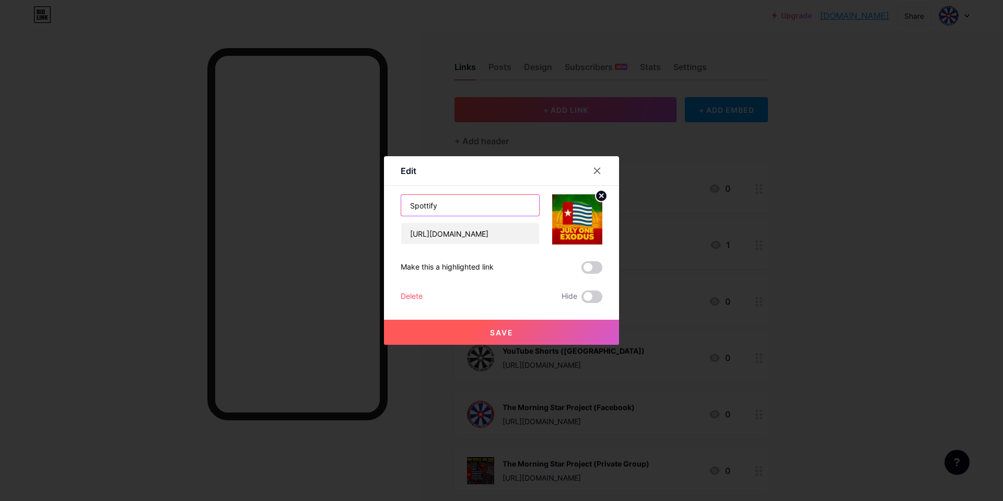
paste input "July One Exodus (Facebook)"
drag, startPoint x: 470, startPoint y: 206, endPoint x: 502, endPoint y: 207, distance: 31.9
click at [502, 207] on input "July One Exodus (Facebook)" at bounding box center [470, 205] width 138 height 21
type input "July One Exodus (Spottify)"
click at [512, 326] on button "Save" at bounding box center [501, 332] width 235 height 25
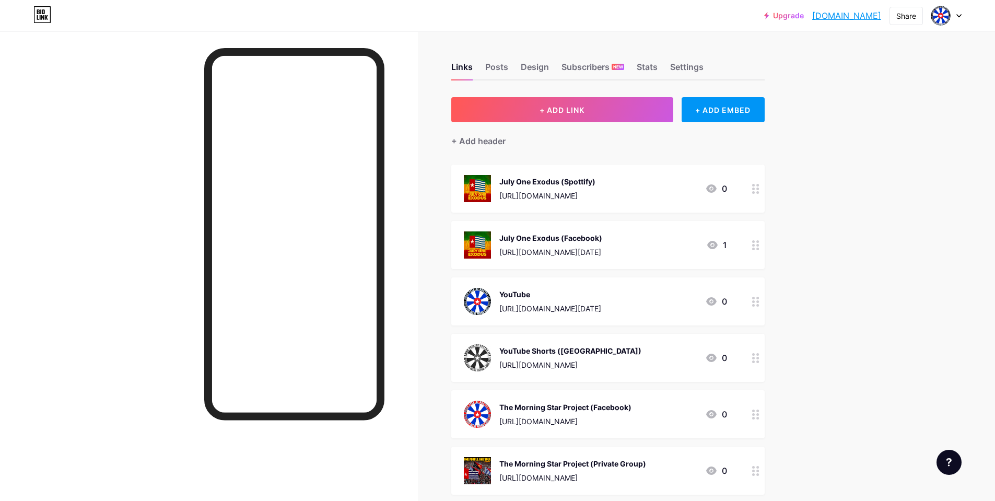
click at [755, 301] on circle at bounding box center [753, 301] width 3 height 3
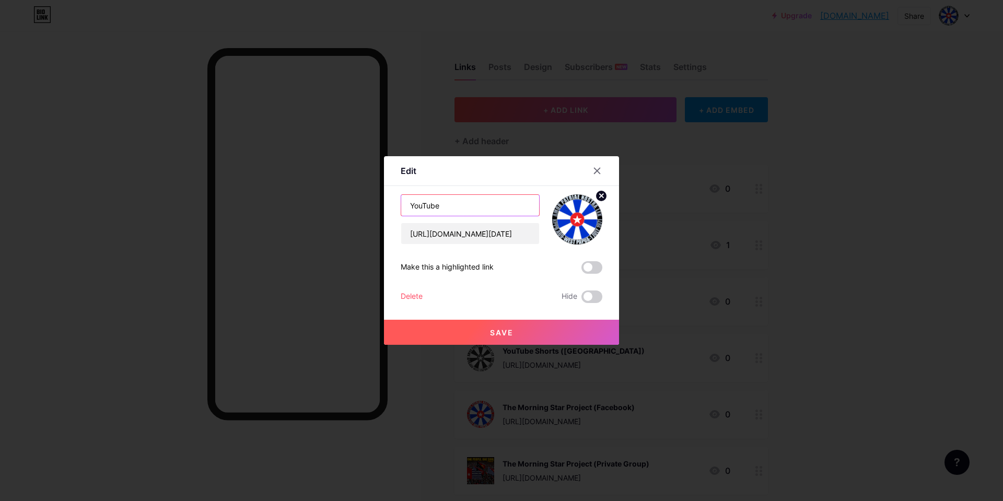
click at [404, 206] on input "YouTube" at bounding box center [470, 205] width 138 height 21
click at [527, 206] on input "Amor Patriae Nostra Lex (YouTube" at bounding box center [470, 205] width 138 height 21
type input "Amor Patriae Nostra Lex (YouTube)"
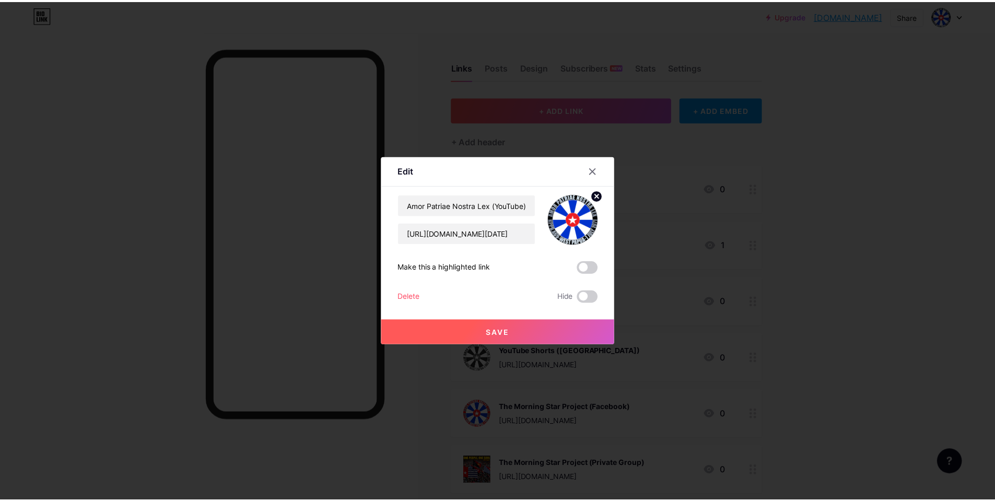
scroll to position [0, 0]
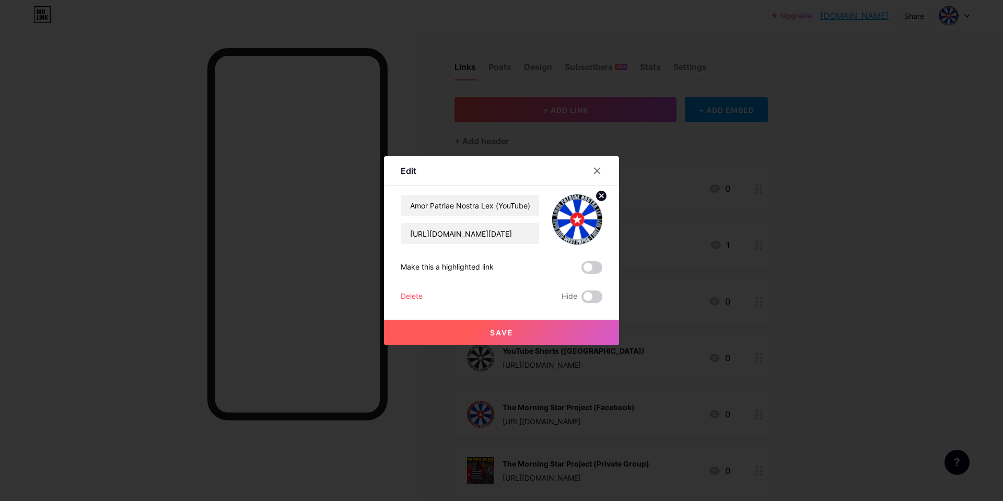
click at [479, 328] on button "Save" at bounding box center [501, 332] width 235 height 25
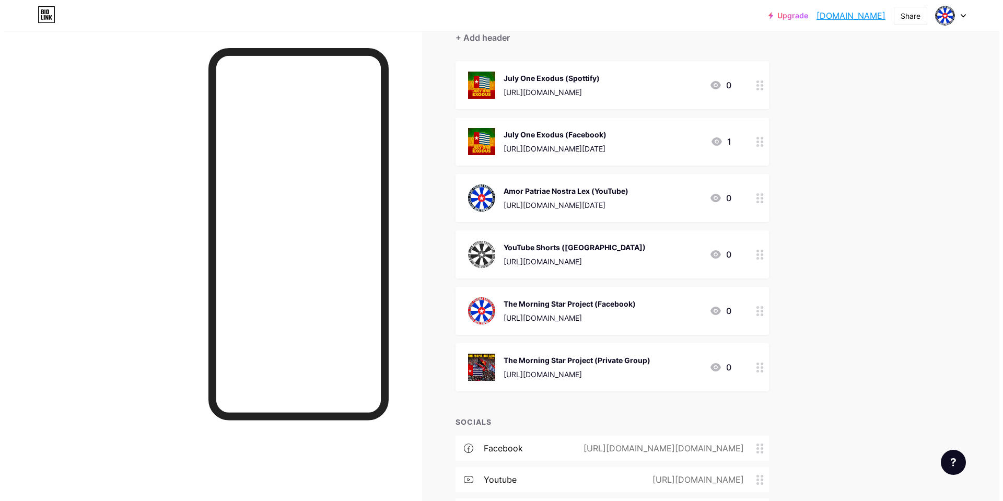
scroll to position [104, 0]
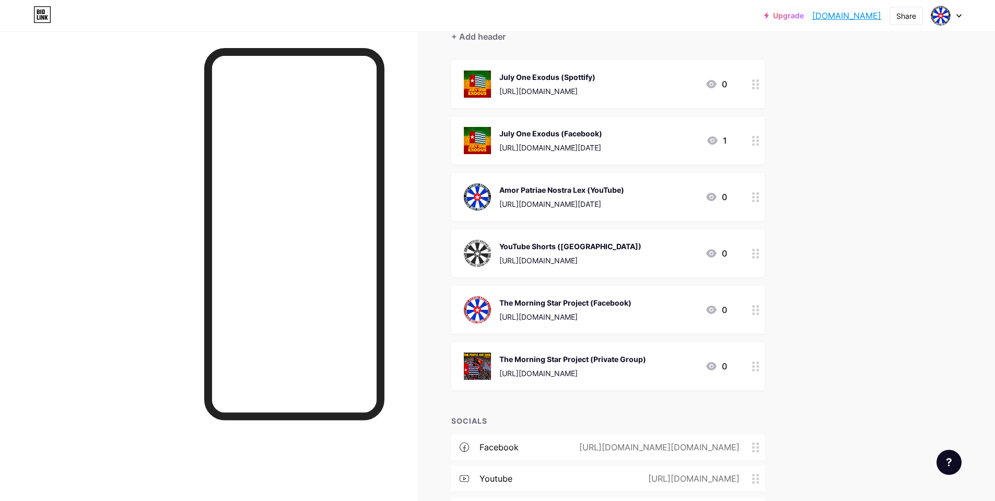
click at [755, 253] on circle at bounding box center [753, 253] width 3 height 3
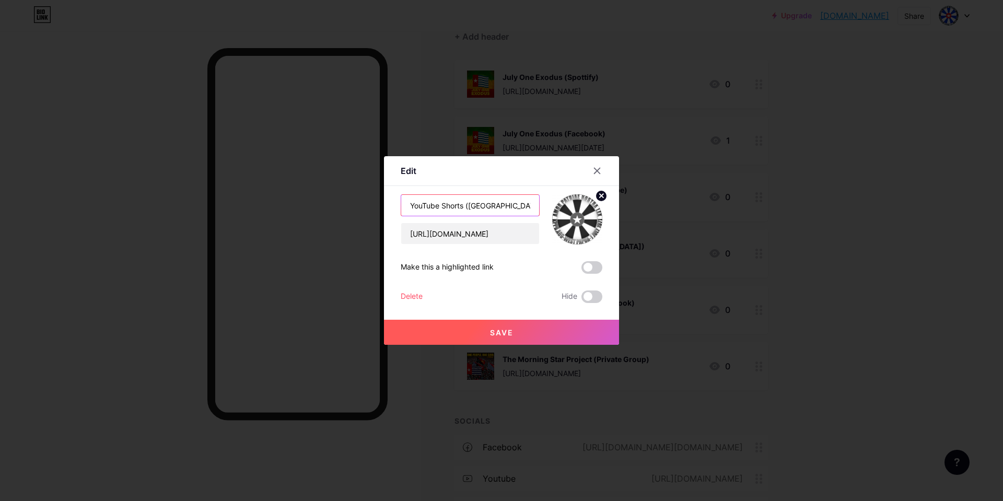
drag, startPoint x: 461, startPoint y: 206, endPoint x: 296, endPoint y: 212, distance: 164.7
click at [296, 212] on div "Edit Content YouTube Play YouTube video without leaving your page. ADD Vimeo Pl…" at bounding box center [501, 250] width 1003 height 501
drag, startPoint x: 432, startPoint y: 207, endPoint x: 454, endPoint y: 210, distance: 22.1
click at [454, 210] on input "Papua ([GEOGRAPHIC_DATA])" at bounding box center [470, 205] width 138 height 21
paste input "YouTube Shorts"
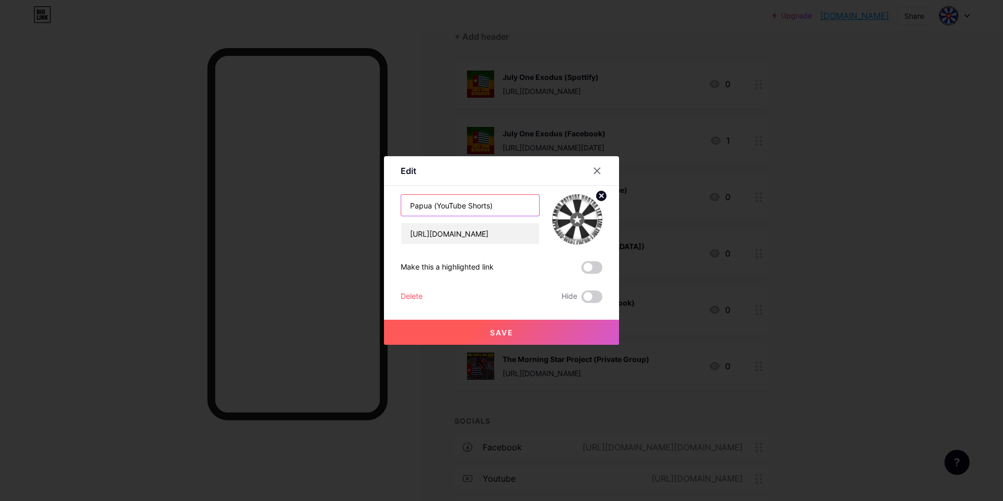
drag, startPoint x: 465, startPoint y: 208, endPoint x: 433, endPoint y: 208, distance: 32.4
click at [433, 208] on input "Papua (YouTube Shorts)" at bounding box center [470, 205] width 138 height 21
type input "Papua (YT Shorts)"
click at [538, 332] on button "Save" at bounding box center [501, 332] width 235 height 25
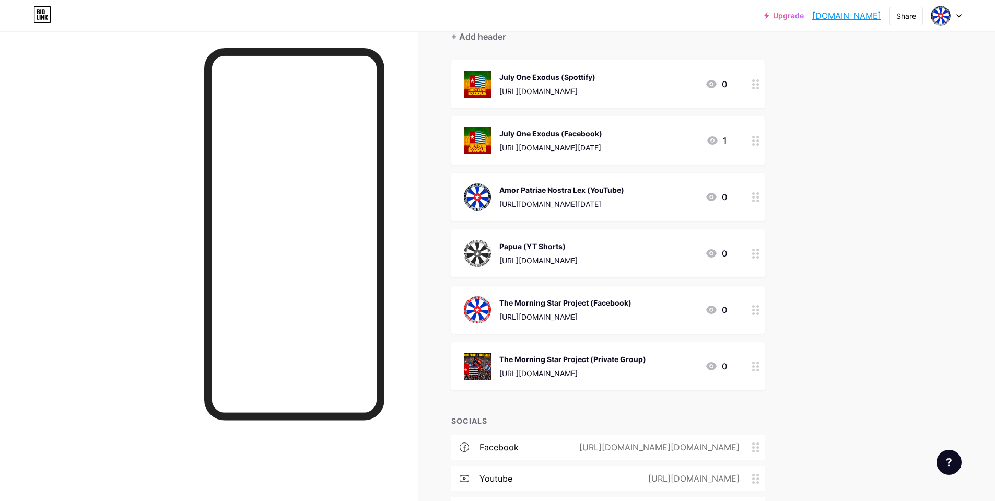
click at [760, 367] on icon at bounding box center [755, 367] width 7 height 10
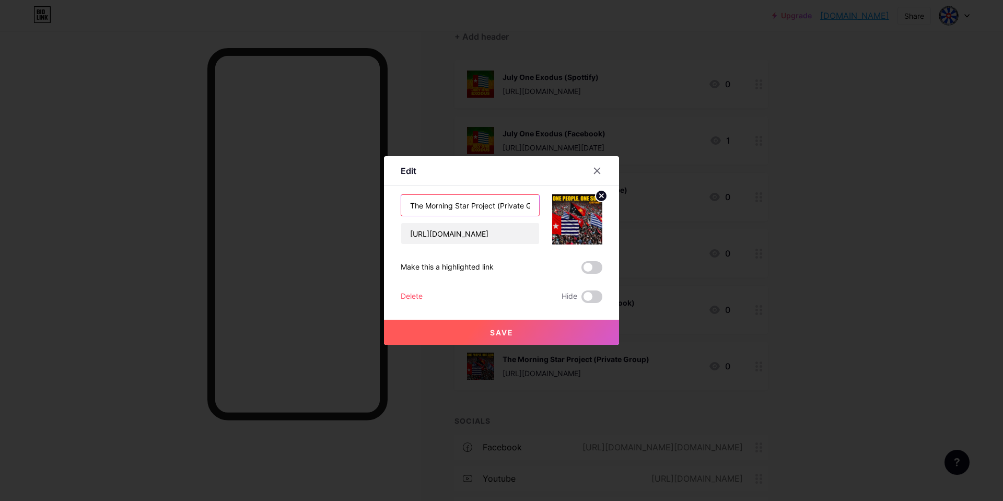
scroll to position [0, 20]
drag, startPoint x: 510, startPoint y: 207, endPoint x: 535, endPoint y: 201, distance: 25.3
click at [535, 201] on input "The Morning Star Project (Private Group)" at bounding box center [470, 205] width 138 height 21
click at [477, 204] on input "The Morning Star Project (Private Group)" at bounding box center [470, 205] width 138 height 21
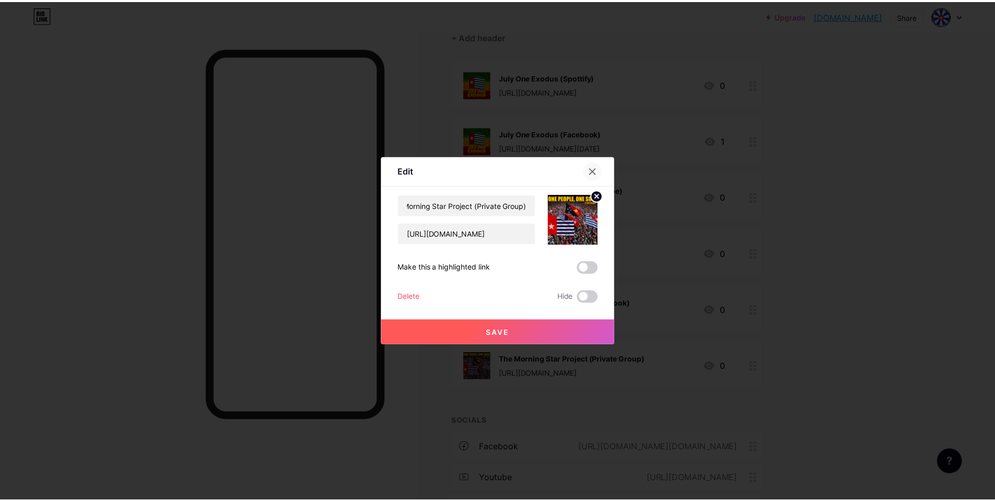
scroll to position [0, 0]
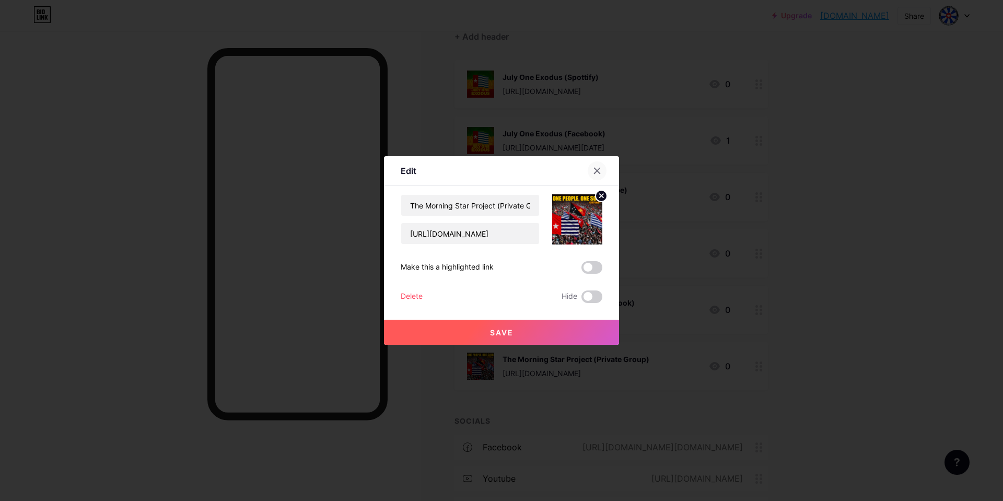
click at [596, 175] on div at bounding box center [597, 170] width 19 height 19
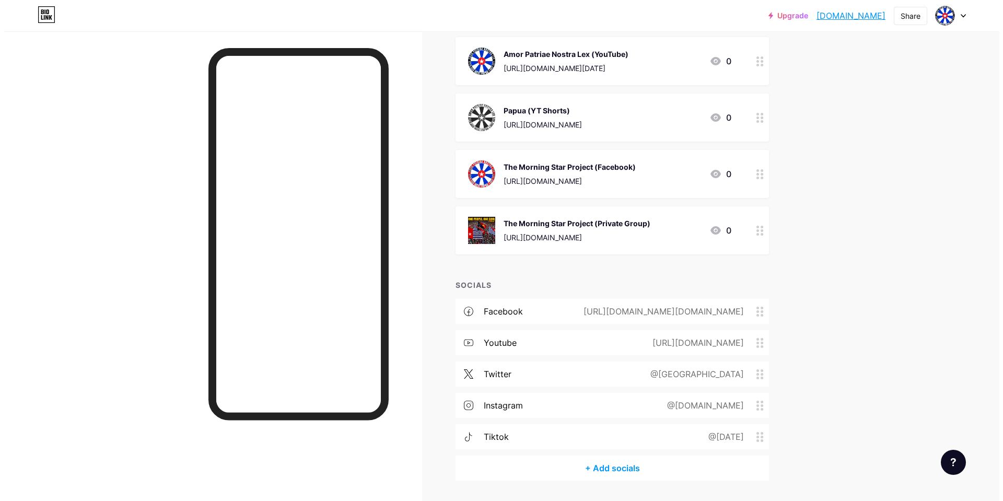
scroll to position [272, 0]
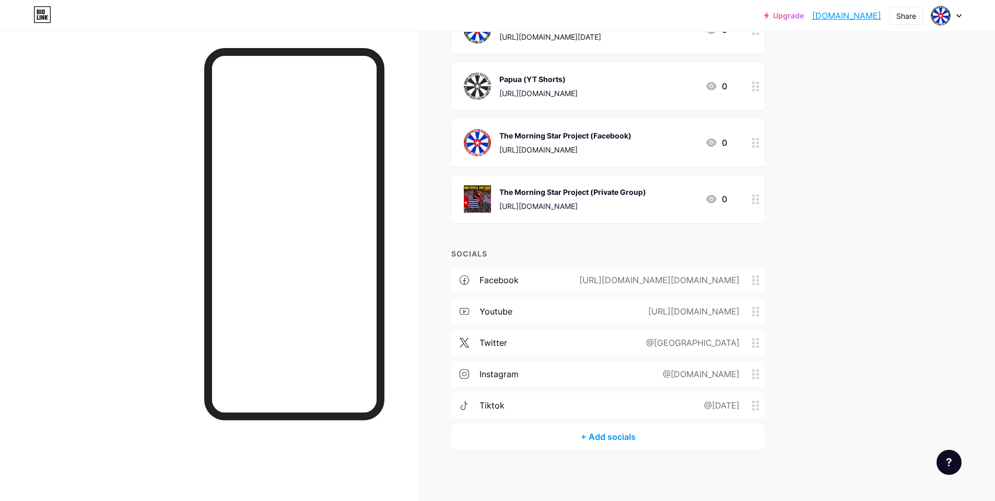
click at [755, 314] on circle at bounding box center [753, 315] width 3 height 3
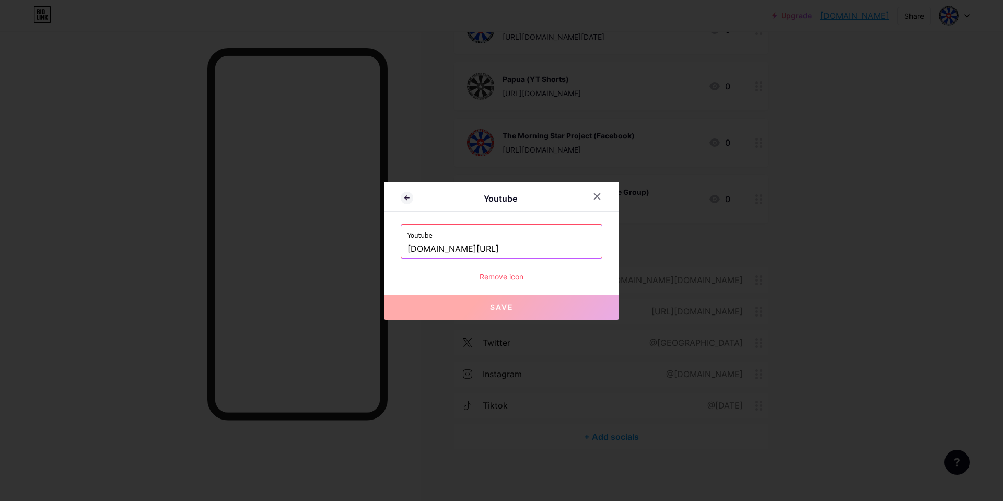
drag, startPoint x: 552, startPoint y: 249, endPoint x: 312, endPoint y: 237, distance: 240.6
click at [312, 237] on div "Youtube Youtube [DOMAIN_NAME][URL] Remove icon Save" at bounding box center [501, 250] width 1003 height 501
paste input "[URL][DOMAIN_NAME]"
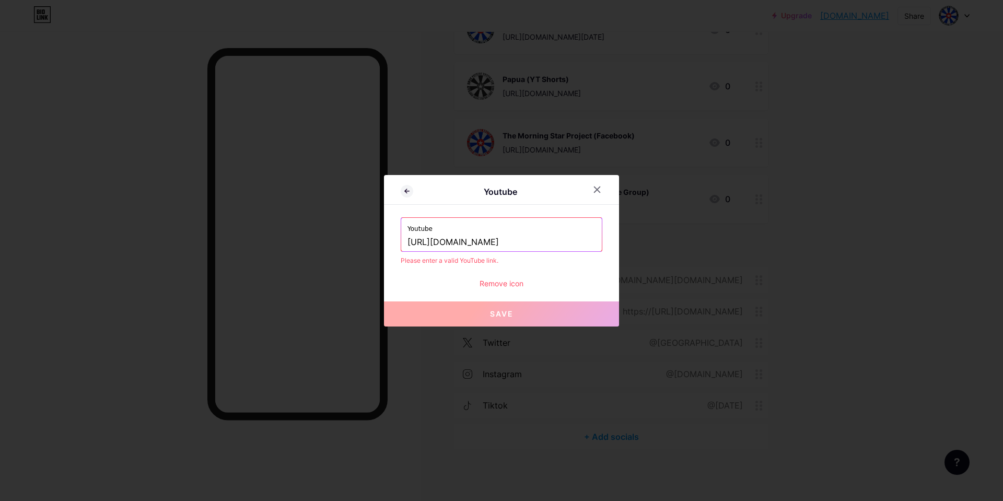
scroll to position [0, 14]
click at [516, 239] on input "[URL][DOMAIN_NAME]" at bounding box center [502, 243] width 188 height 18
type input "[URL][DOMAIN_NAME]"
click at [595, 187] on icon at bounding box center [597, 189] width 8 height 8
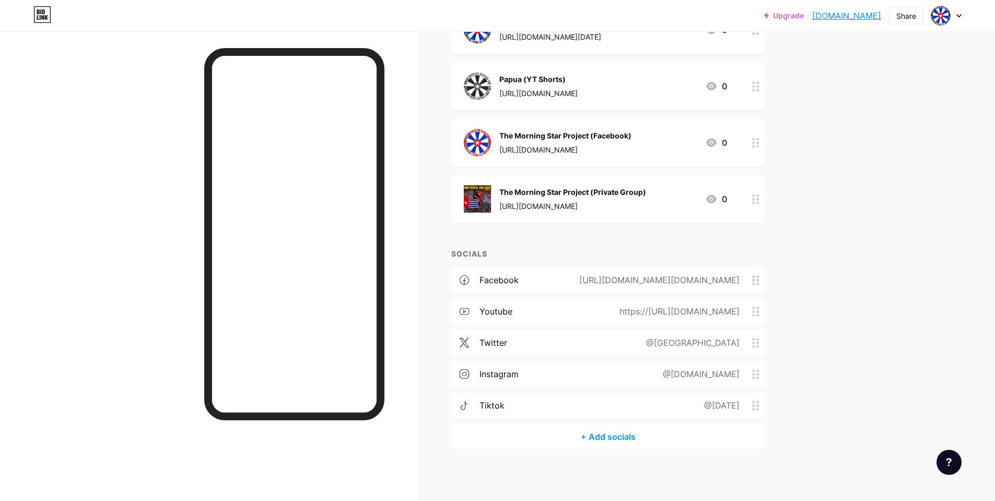
click at [759, 307] on icon at bounding box center [755, 312] width 7 height 10
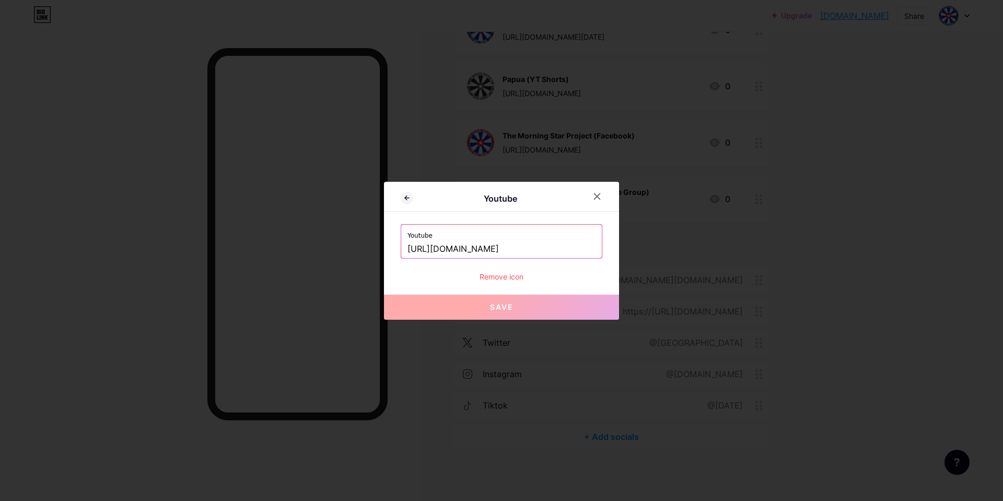
click at [515, 251] on input "[URL][DOMAIN_NAME]" at bounding box center [502, 249] width 188 height 18
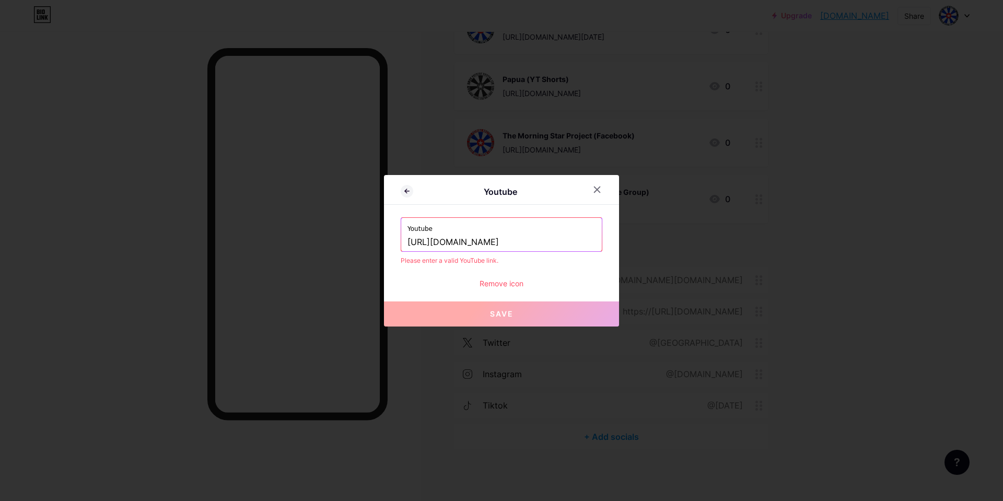
click at [508, 323] on button "Save" at bounding box center [501, 313] width 235 height 25
drag, startPoint x: 404, startPoint y: 241, endPoint x: 713, endPoint y: 242, distance: 309.3
click at [713, 242] on div "Youtube Youtube [URL][DOMAIN_NAME] Please enter a valid YouTube link. Remove ic…" at bounding box center [501, 250] width 1003 height 501
paste input "[DOMAIN_NAME][URL][DATE]"
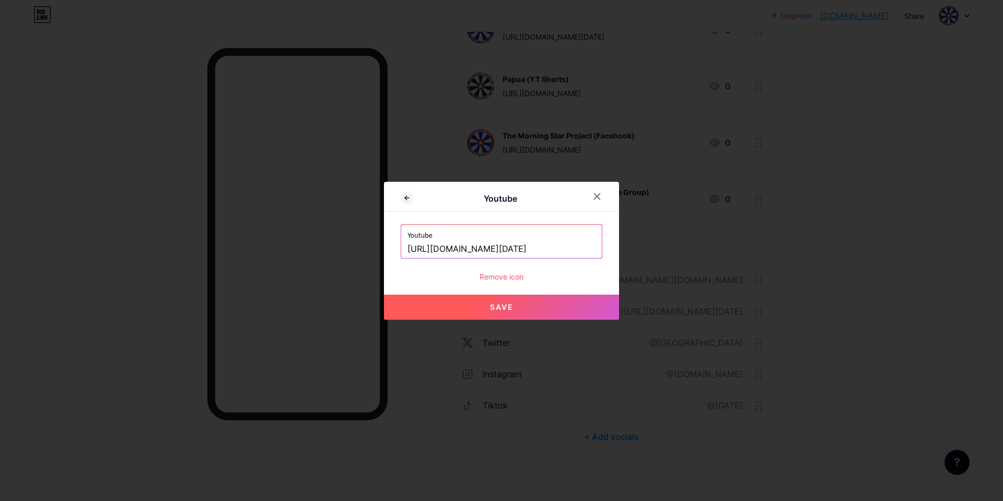
scroll to position [0, 0]
type input "[URL][DOMAIN_NAME][DATE]"
click at [490, 303] on span "Save" at bounding box center [502, 307] width 24 height 9
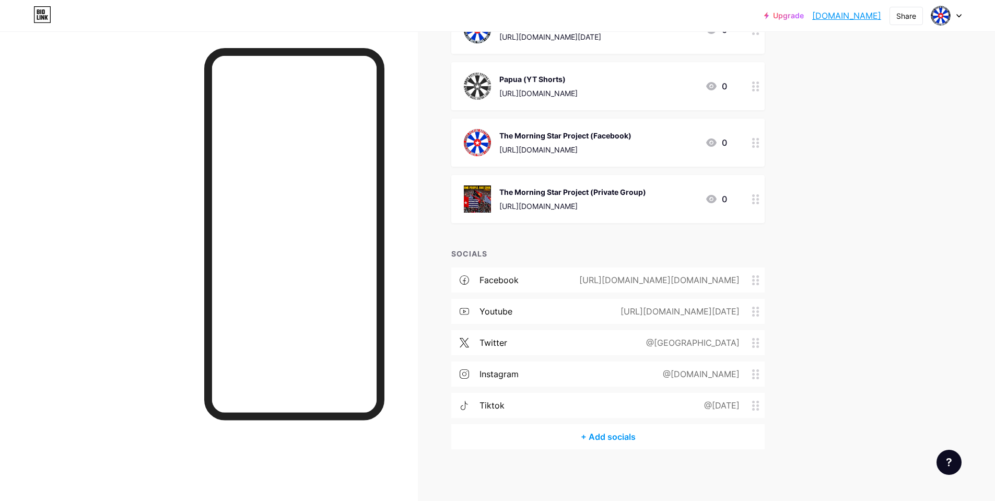
click at [759, 279] on icon at bounding box center [755, 280] width 7 height 10
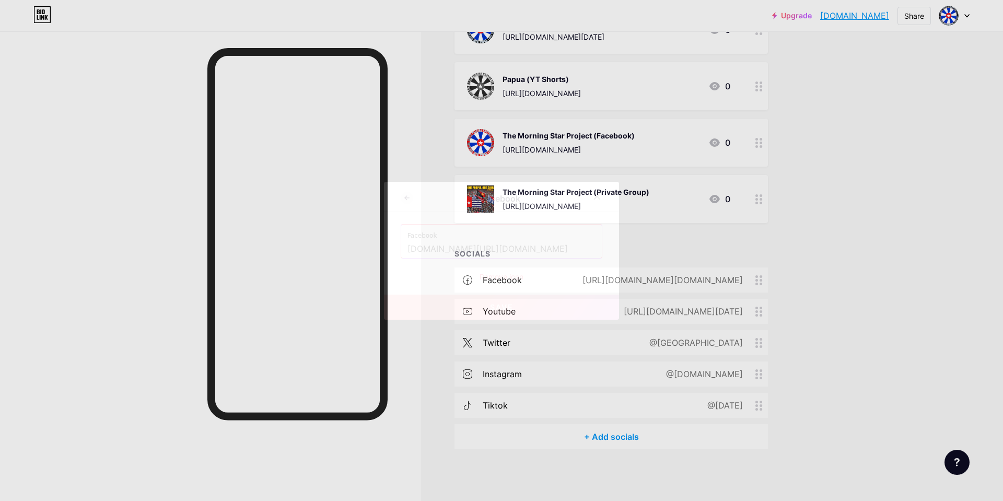
drag, startPoint x: 551, startPoint y: 245, endPoint x: 376, endPoint y: 245, distance: 175.0
click at [376, 245] on div "Facebook Facebook [DOMAIN_NAME][URL][DOMAIN_NAME] Remove icon Save" at bounding box center [501, 250] width 1003 height 501
paste input "[URL][DOMAIN_NAME]"
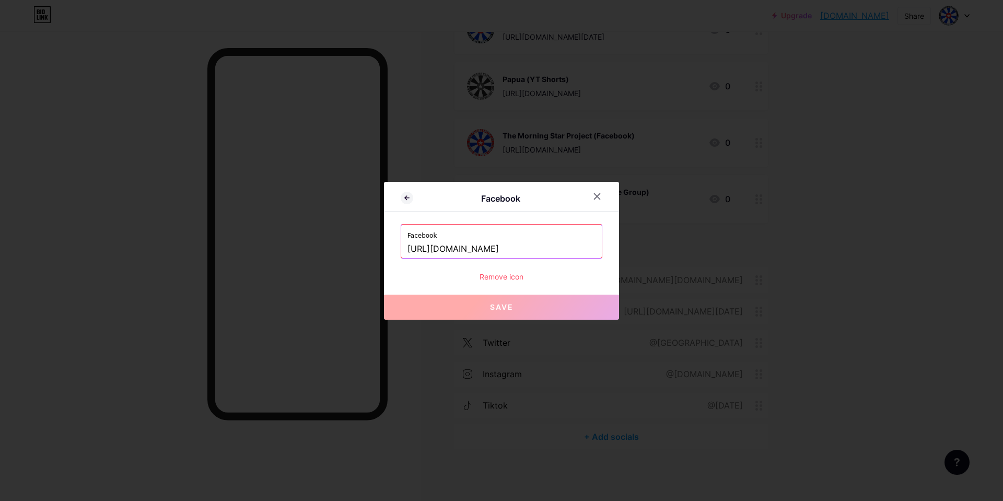
scroll to position [0, 14]
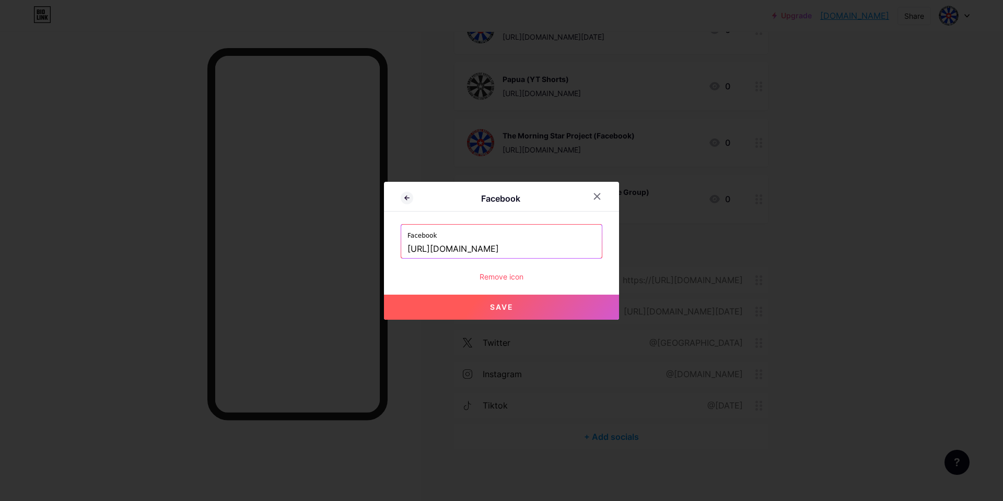
type input "[URL][DOMAIN_NAME]"
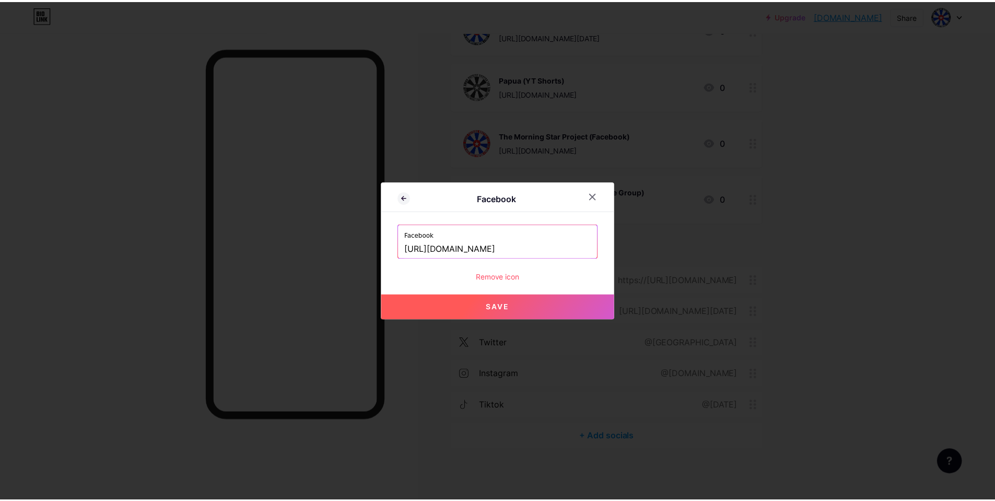
scroll to position [0, 0]
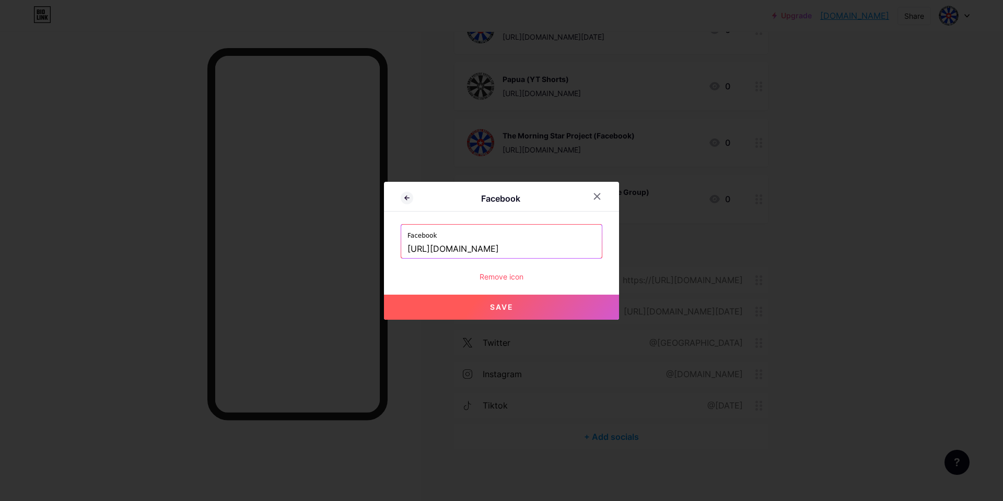
click at [493, 301] on button "Save" at bounding box center [501, 307] width 235 height 25
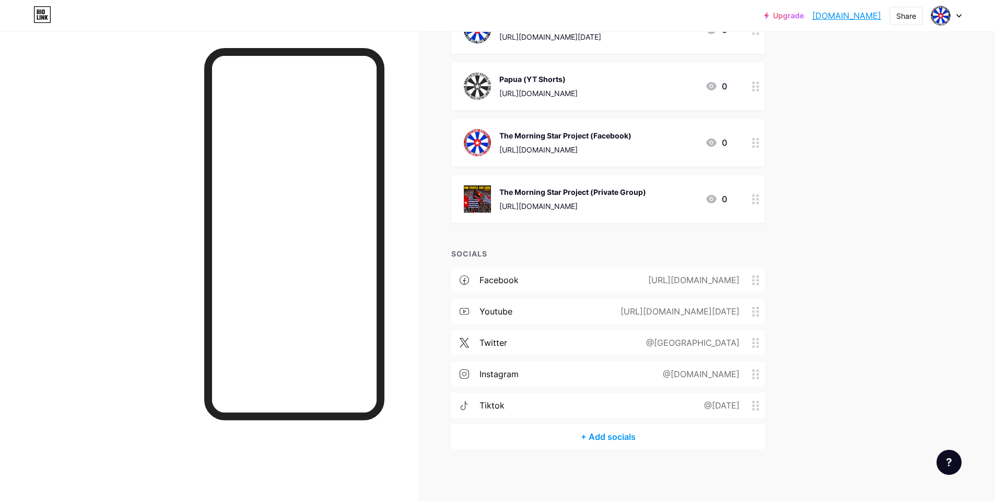
click at [760, 339] on icon at bounding box center [755, 343] width 7 height 10
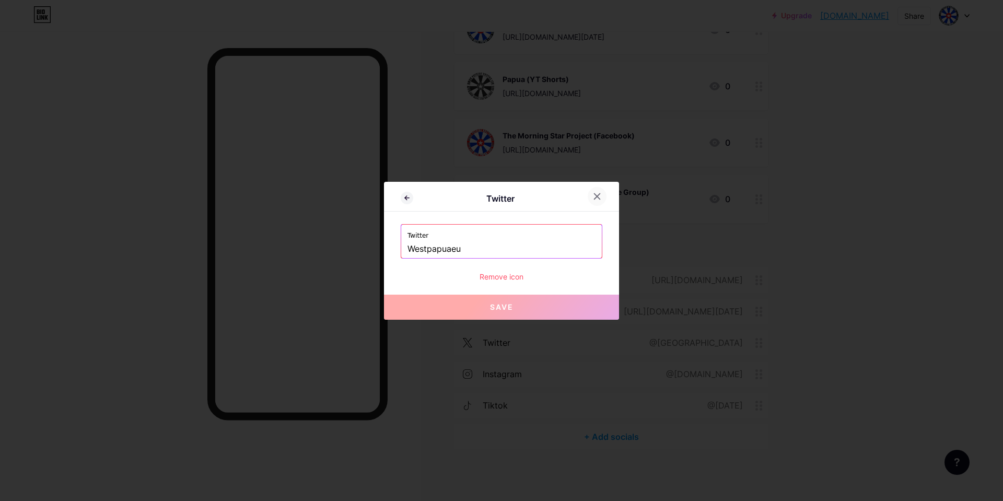
click at [588, 192] on div at bounding box center [597, 196] width 19 height 19
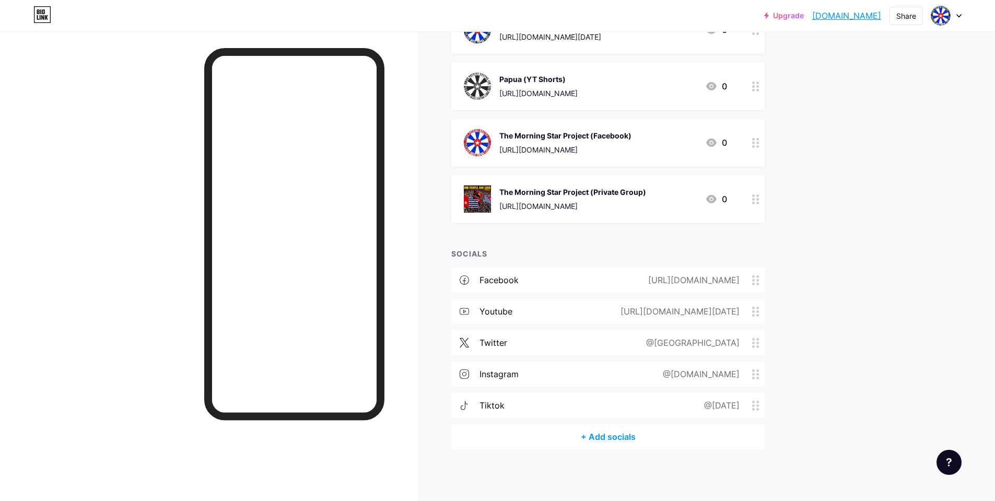
click at [832, 18] on link "[DOMAIN_NAME]" at bounding box center [846, 15] width 69 height 13
click at [759, 406] on icon at bounding box center [755, 406] width 7 height 10
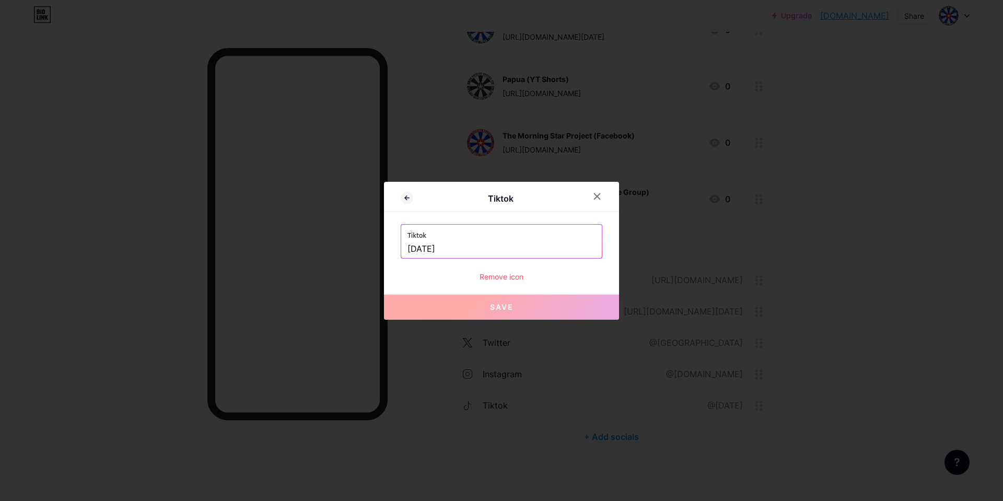
click at [521, 275] on div "Remove icon" at bounding box center [502, 276] width 202 height 11
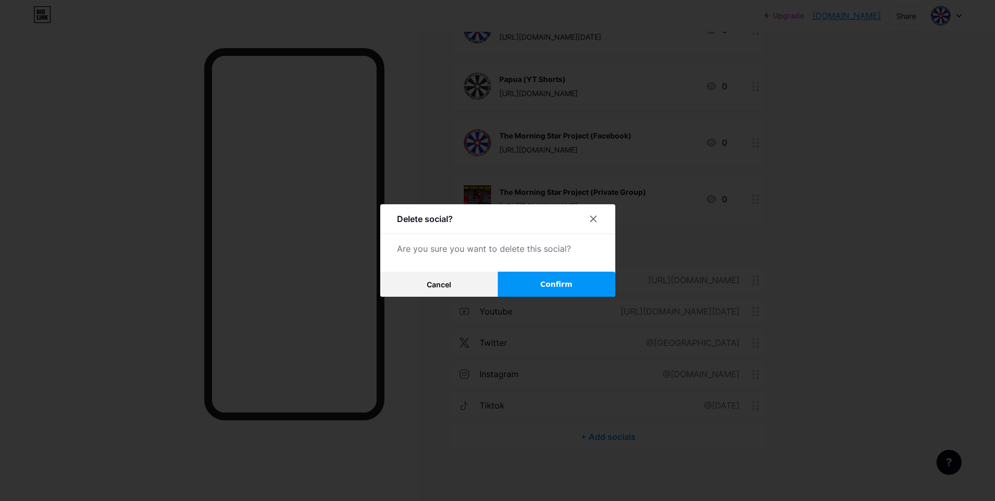
click at [582, 283] on button "Confirm" at bounding box center [557, 284] width 118 height 25
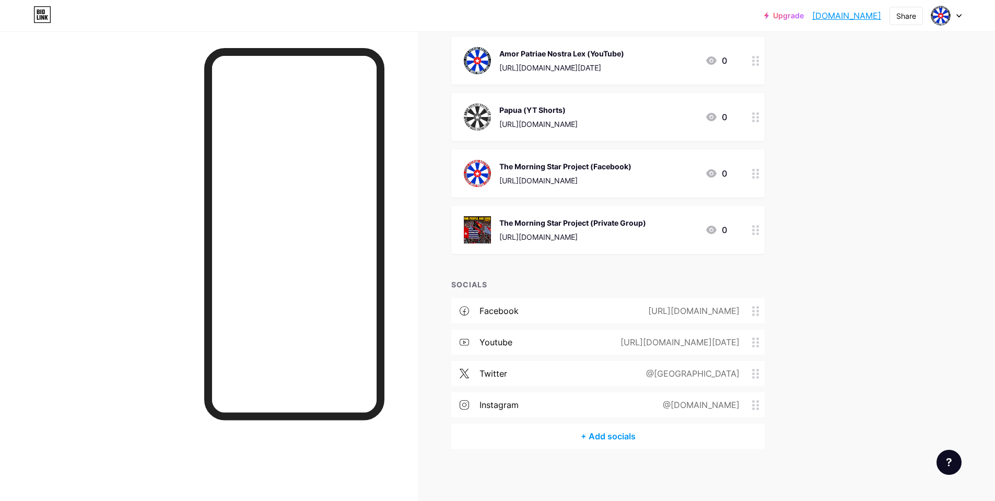
scroll to position [240, 0]
click at [760, 404] on icon at bounding box center [755, 406] width 7 height 10
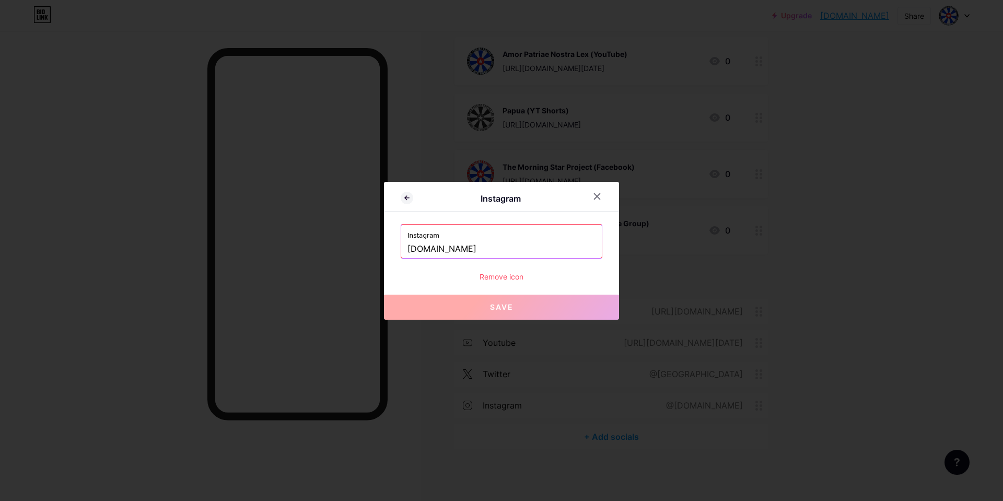
click at [493, 278] on div "Remove icon" at bounding box center [502, 276] width 202 height 11
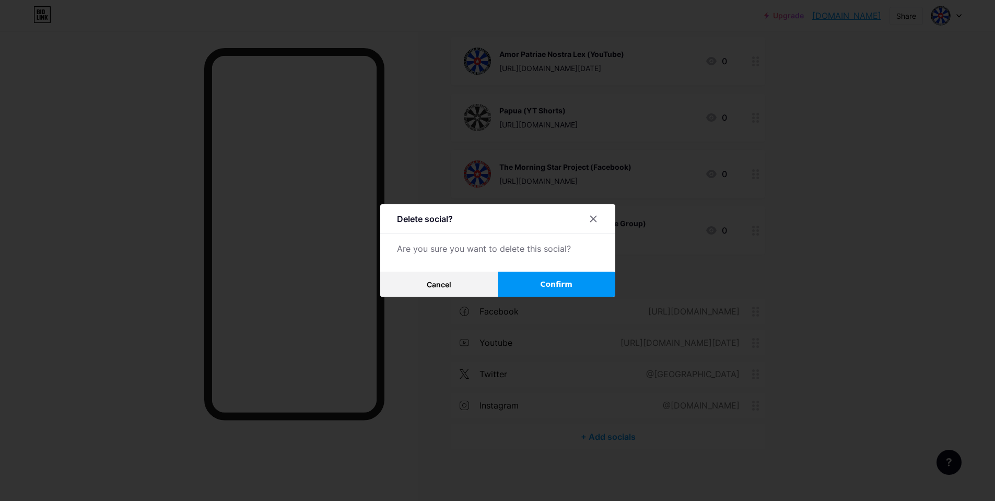
click at [588, 282] on button "Confirm" at bounding box center [557, 284] width 118 height 25
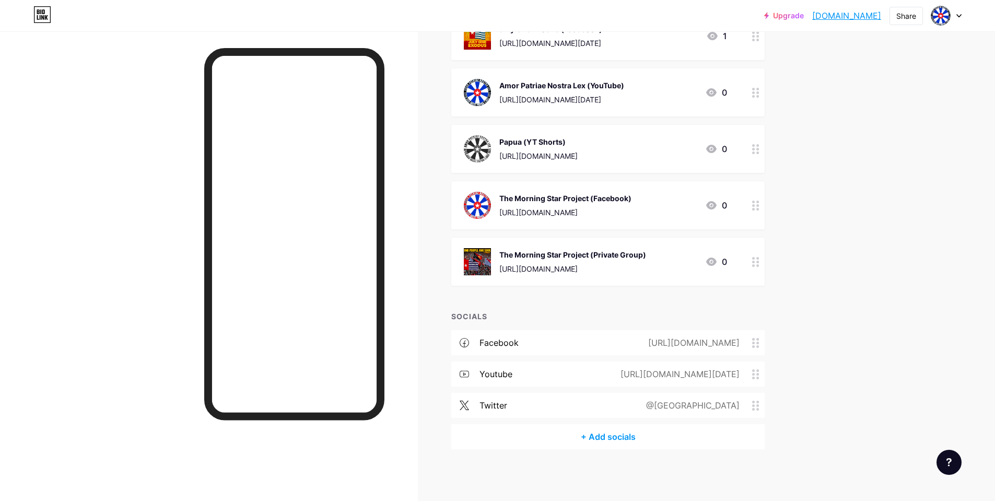
click at [869, 314] on div "Upgrade westpapua.bio.l... [DOMAIN_NAME] Share Switch accounts The Morning Star…" at bounding box center [497, 146] width 995 height 711
click at [756, 262] on icon at bounding box center [755, 262] width 7 height 10
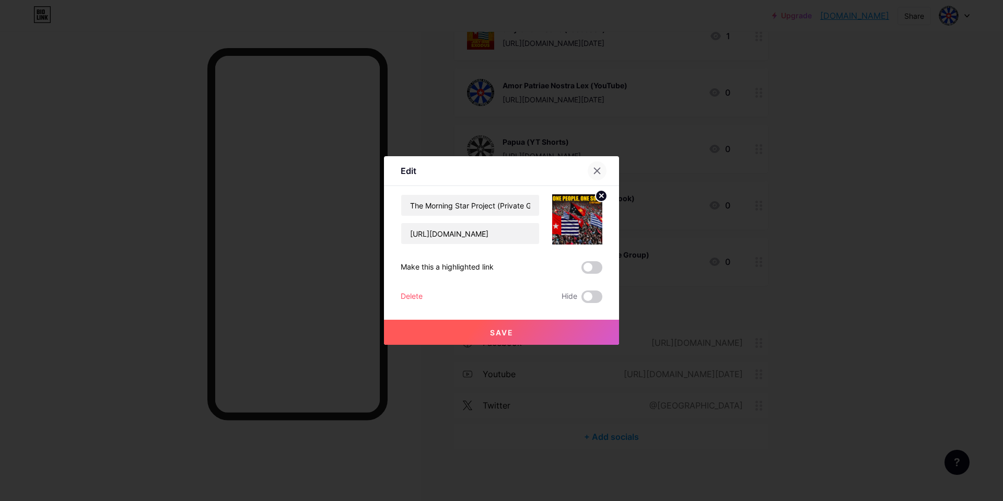
click at [594, 168] on icon at bounding box center [597, 171] width 8 height 8
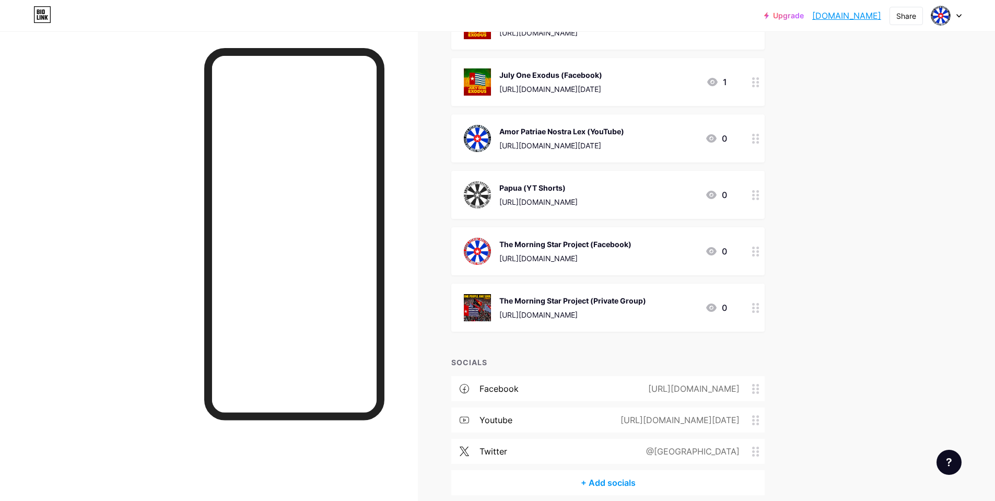
scroll to position [52, 0]
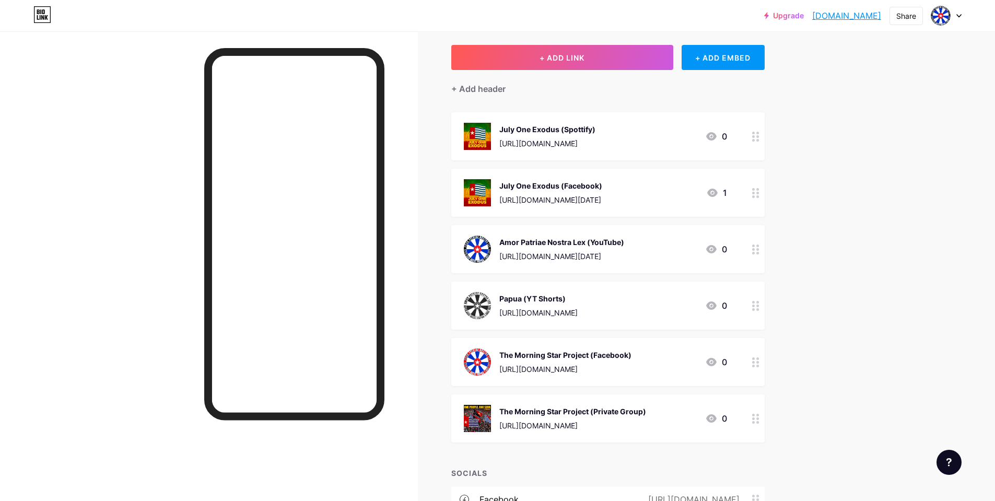
click at [759, 142] on div at bounding box center [756, 136] width 18 height 48
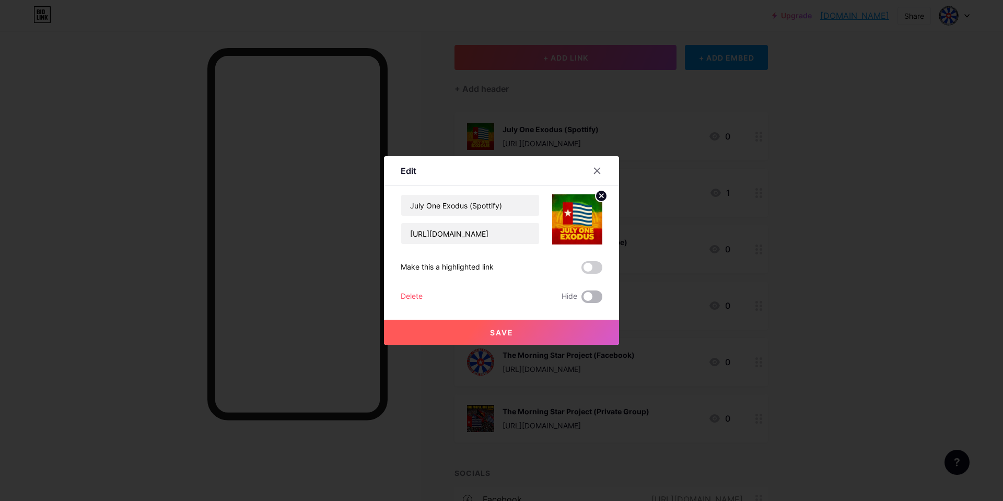
click at [594, 298] on span at bounding box center [592, 297] width 21 height 13
click at [582, 299] on input "checkbox" at bounding box center [582, 299] width 0 height 0
click at [509, 332] on button "Save" at bounding box center [501, 332] width 235 height 25
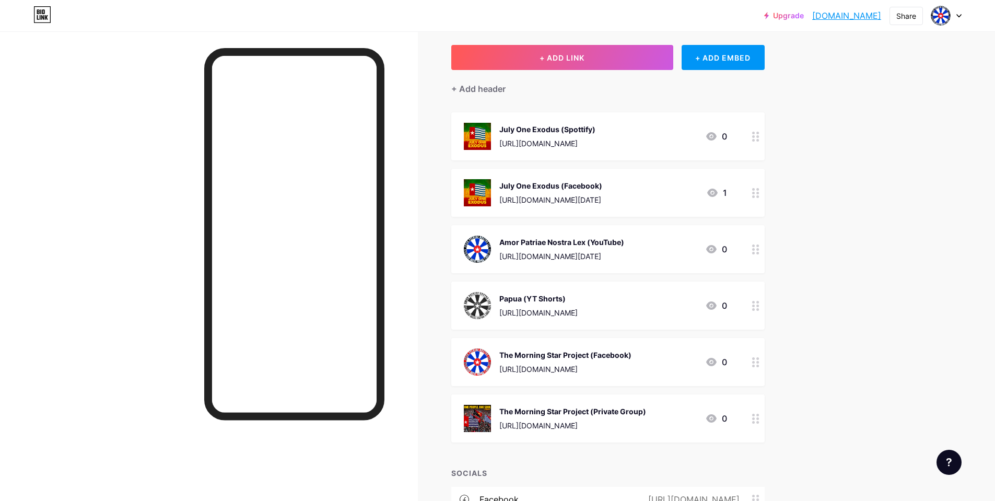
click at [765, 193] on div at bounding box center [756, 193] width 18 height 48
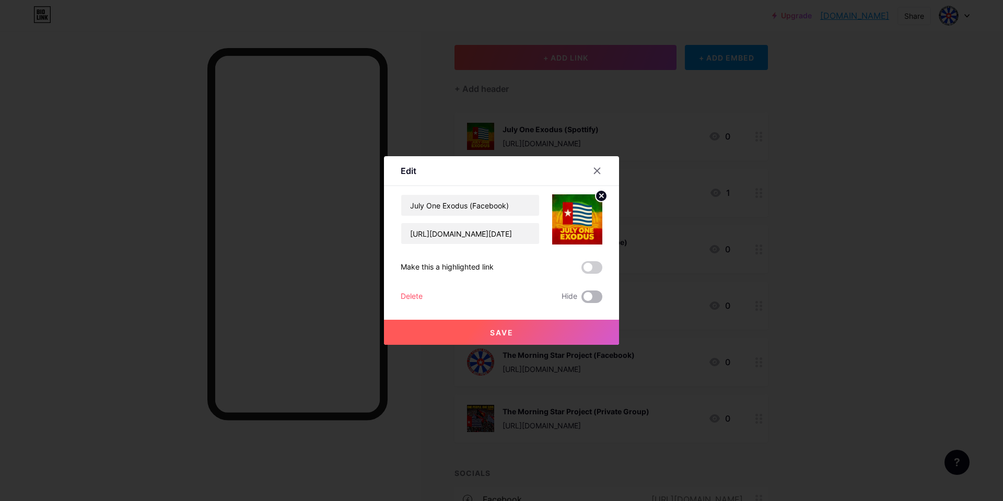
click at [595, 298] on span at bounding box center [592, 297] width 21 height 13
click at [582, 299] on input "checkbox" at bounding box center [582, 299] width 0 height 0
click at [533, 329] on button "Save" at bounding box center [501, 332] width 235 height 25
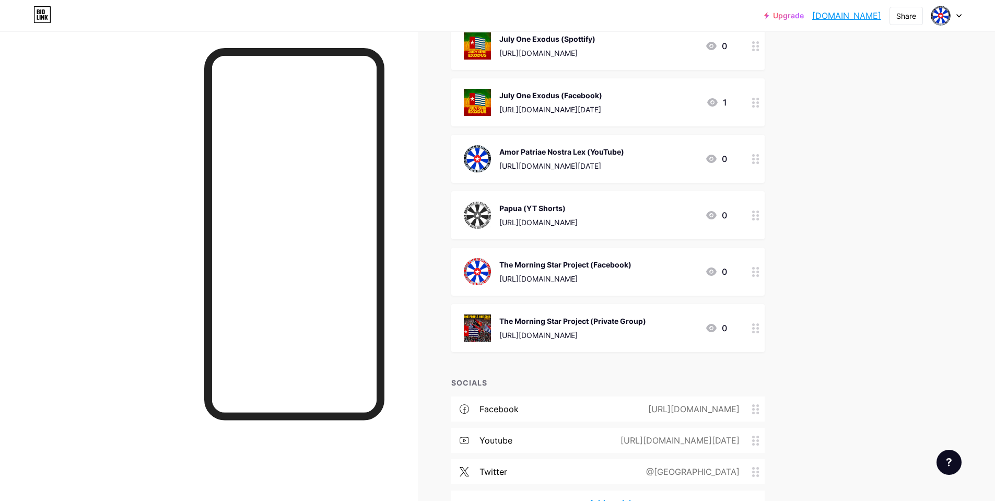
scroll to position [157, 0]
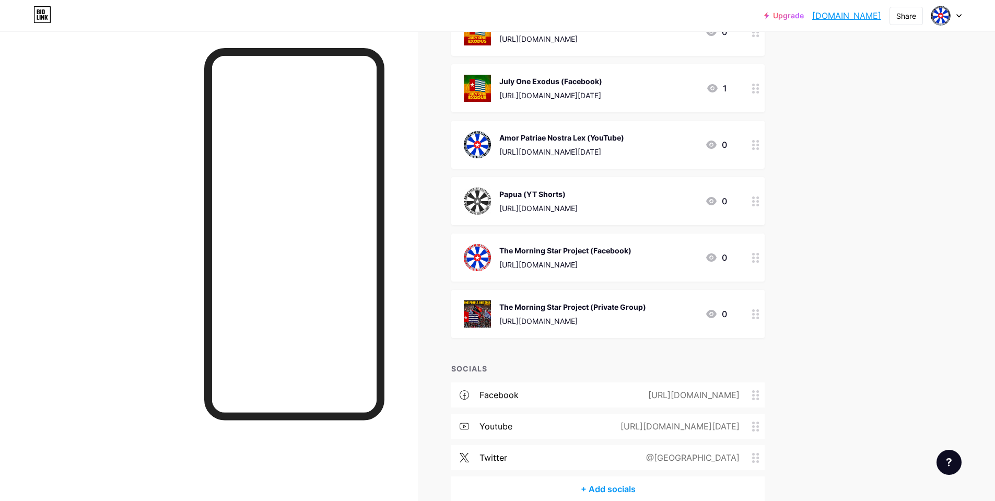
click at [759, 202] on circle at bounding box center [758, 201] width 3 height 3
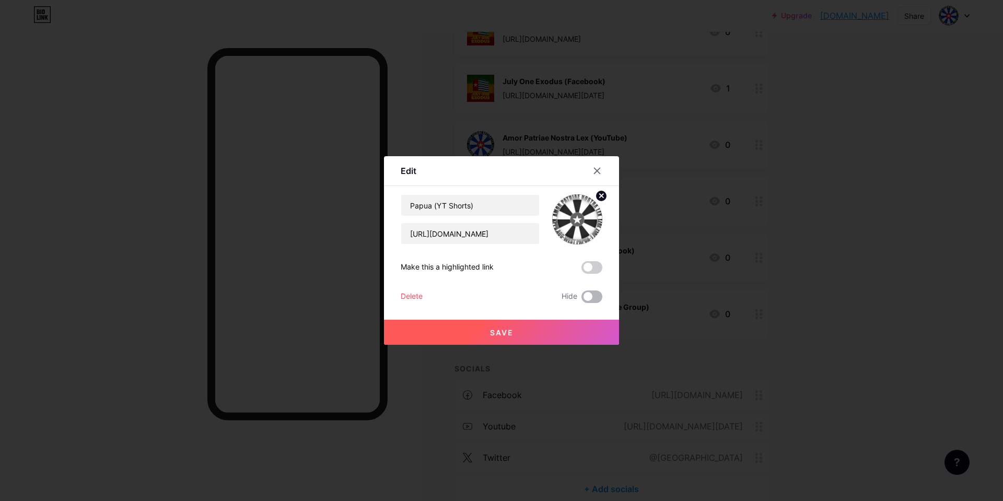
click at [588, 296] on span at bounding box center [592, 297] width 21 height 13
click at [582, 299] on input "checkbox" at bounding box center [582, 299] width 0 height 0
click at [531, 325] on button "Save" at bounding box center [501, 332] width 235 height 25
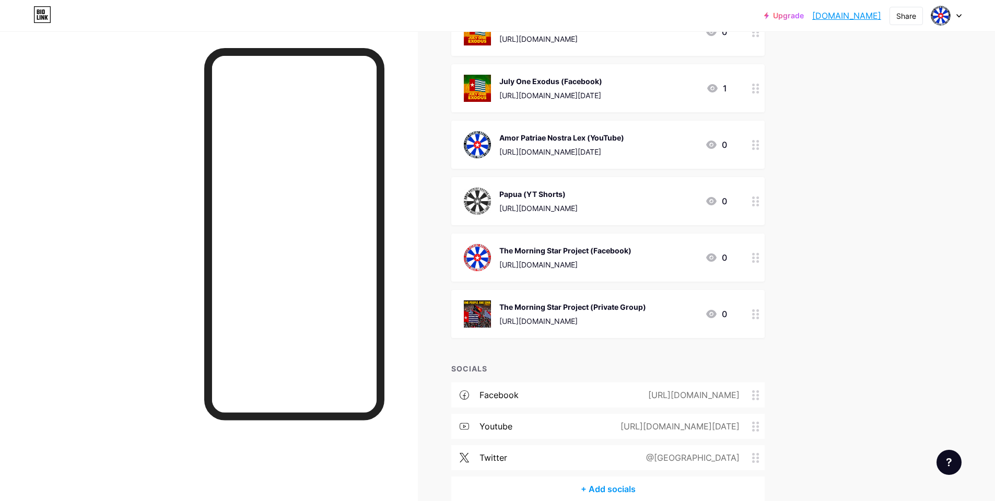
click at [758, 315] on icon at bounding box center [755, 314] width 7 height 10
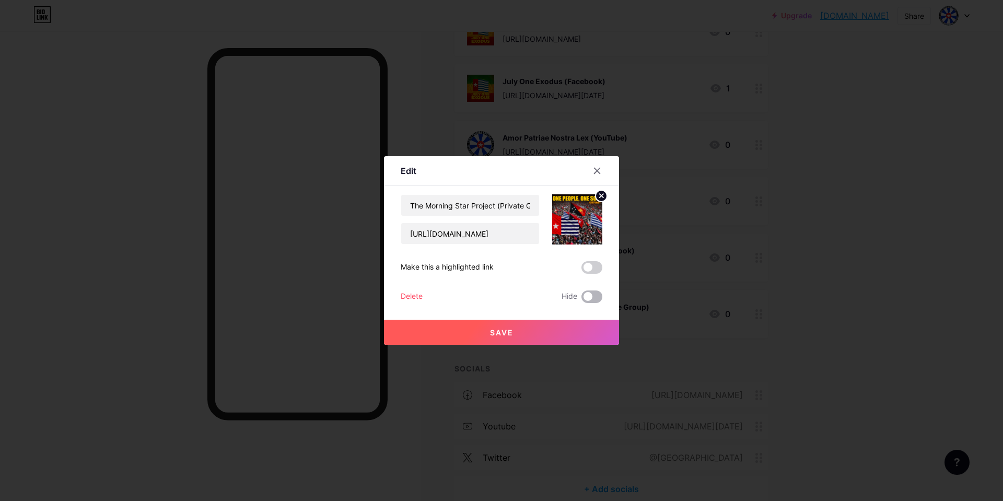
click at [591, 296] on span at bounding box center [592, 297] width 21 height 13
click at [582, 299] on input "checkbox" at bounding box center [582, 299] width 0 height 0
click at [527, 327] on button "Save" at bounding box center [501, 332] width 235 height 25
